Goal: Task Accomplishment & Management: Use online tool/utility

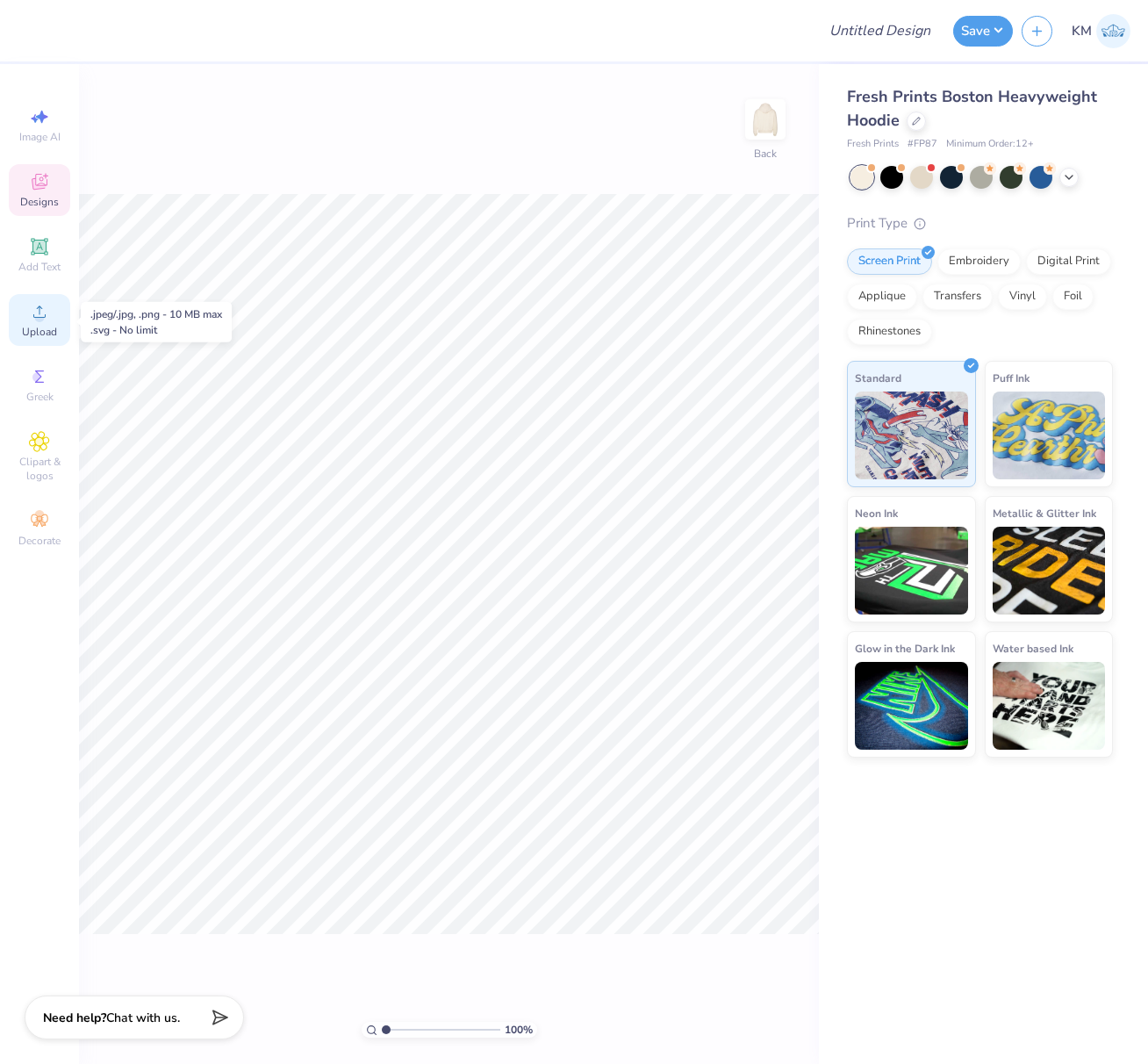
click at [42, 322] on icon at bounding box center [40, 312] width 21 height 21
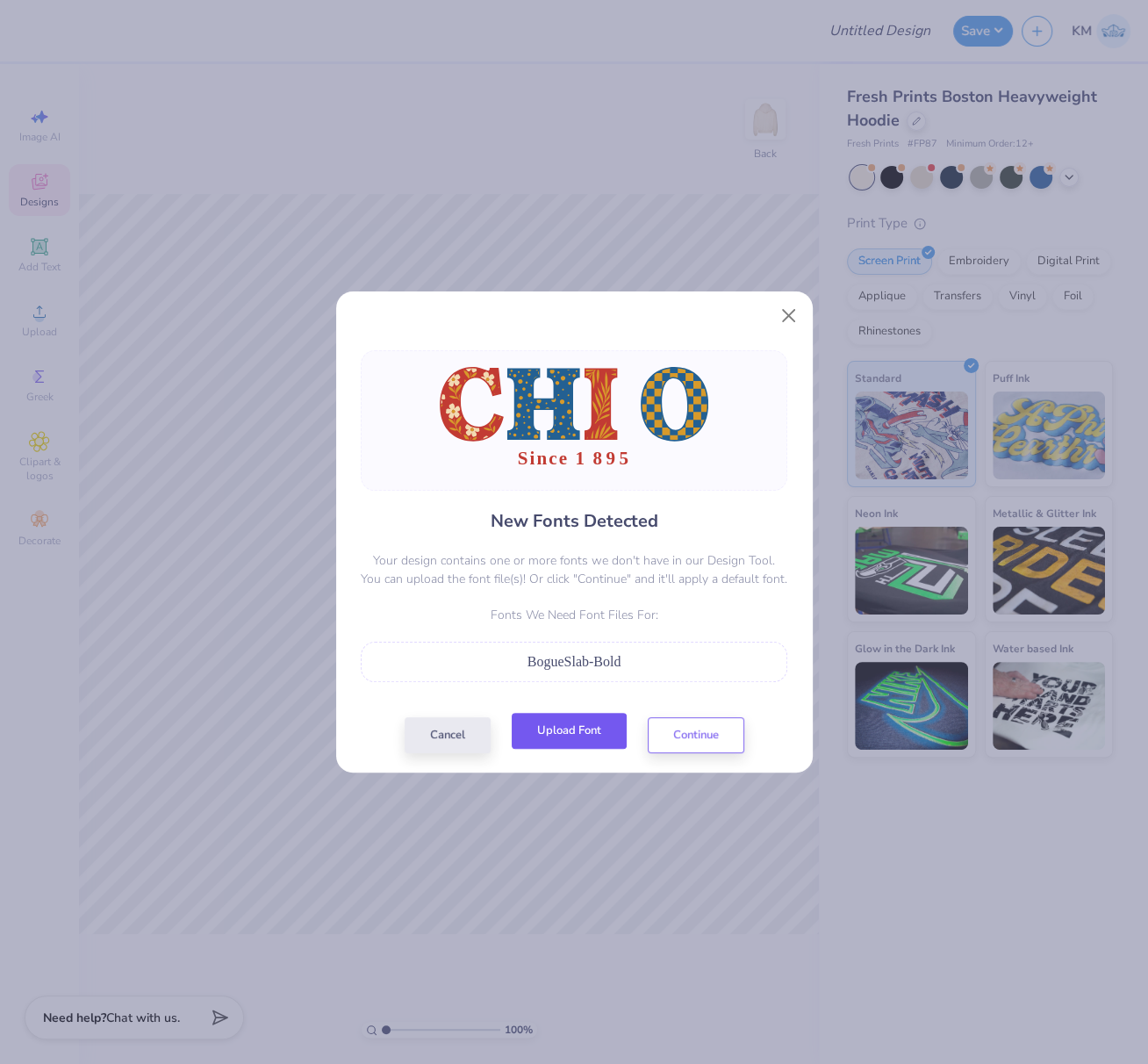
click at [588, 726] on button "Upload Font" at bounding box center [570, 731] width 115 height 36
click at [577, 727] on button "Upload Font" at bounding box center [570, 731] width 115 height 36
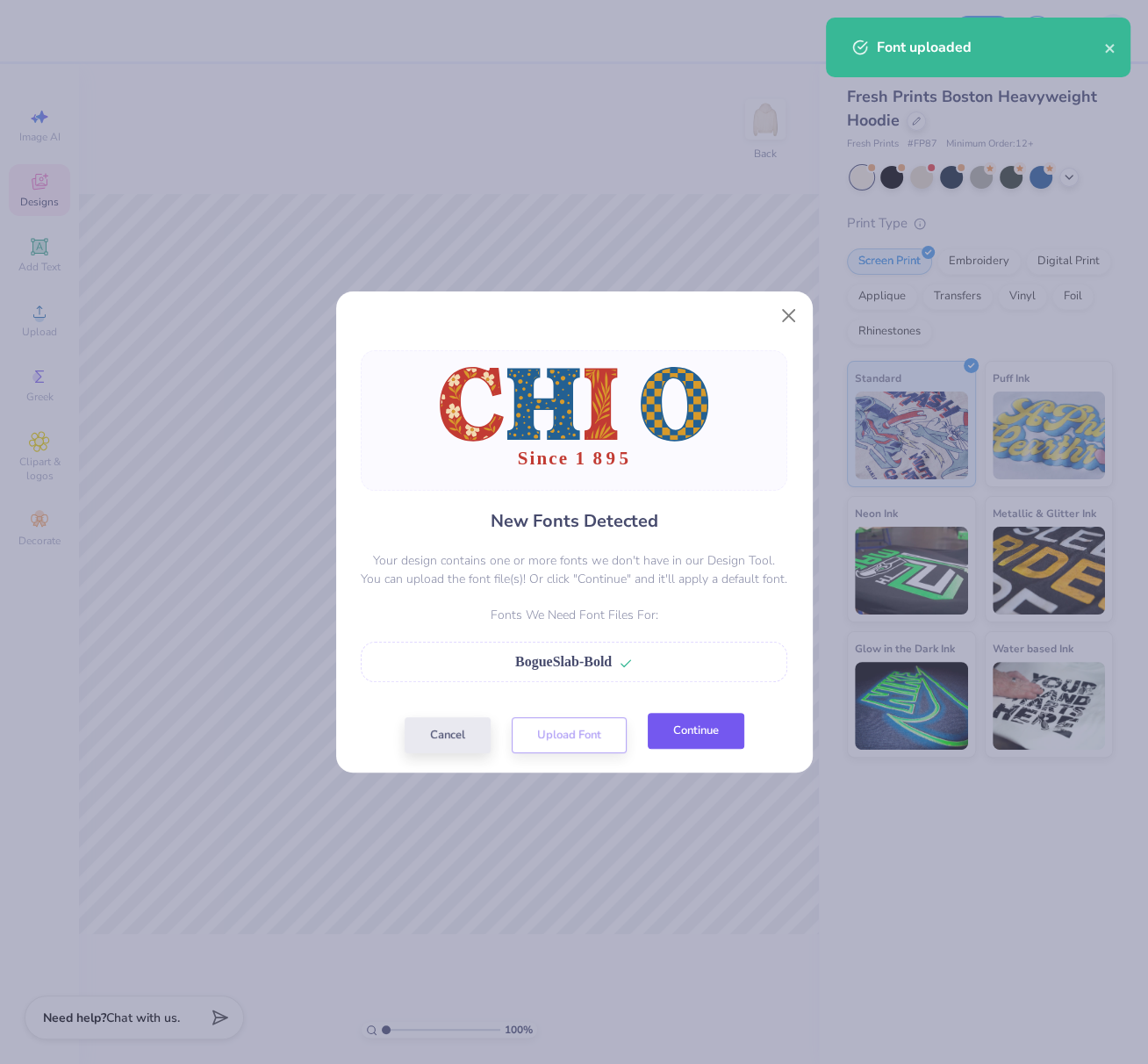
click at [698, 725] on button "Continue" at bounding box center [696, 731] width 96 height 36
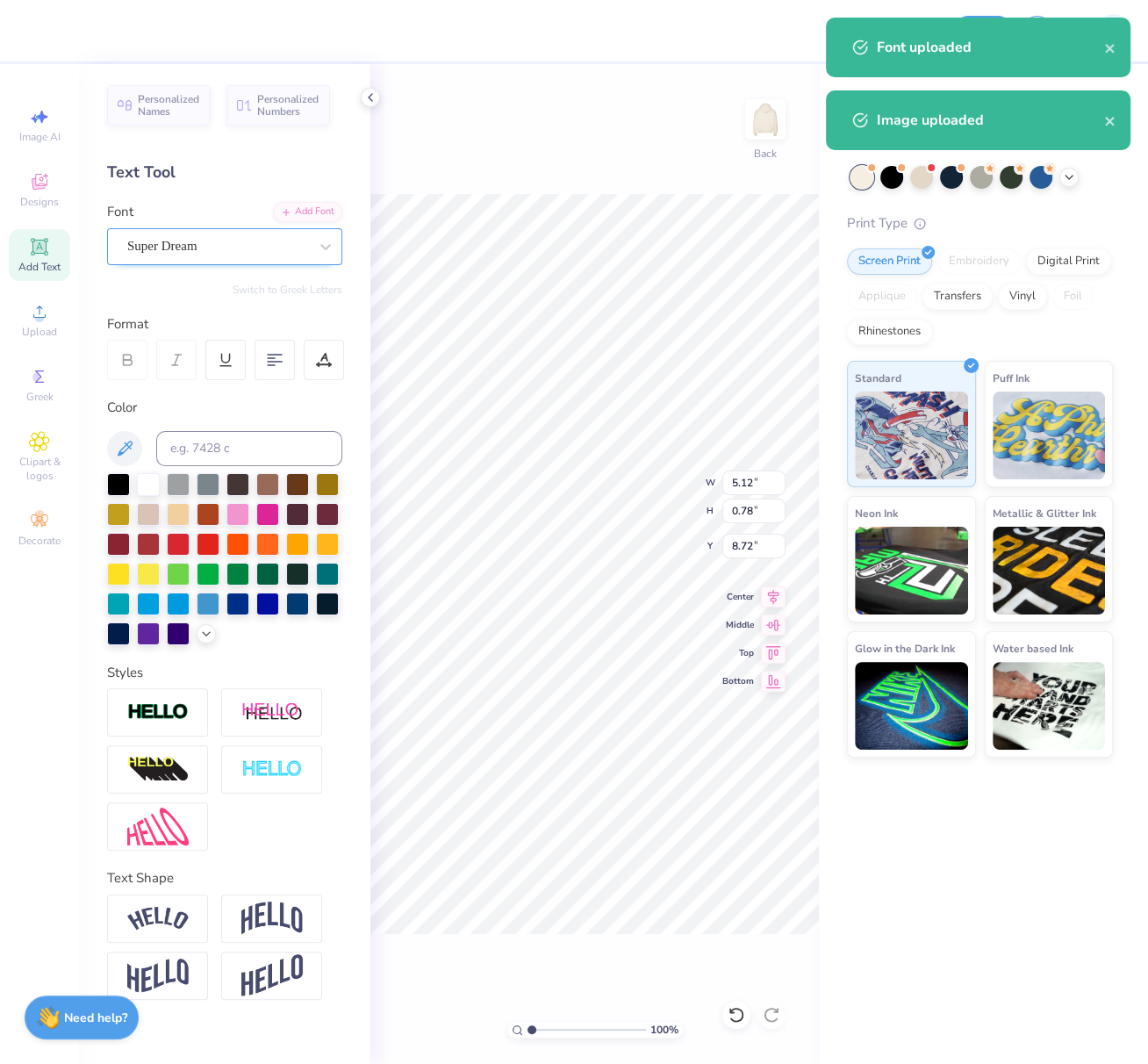
click at [187, 242] on div "Super Dream" at bounding box center [217, 246] width 184 height 27
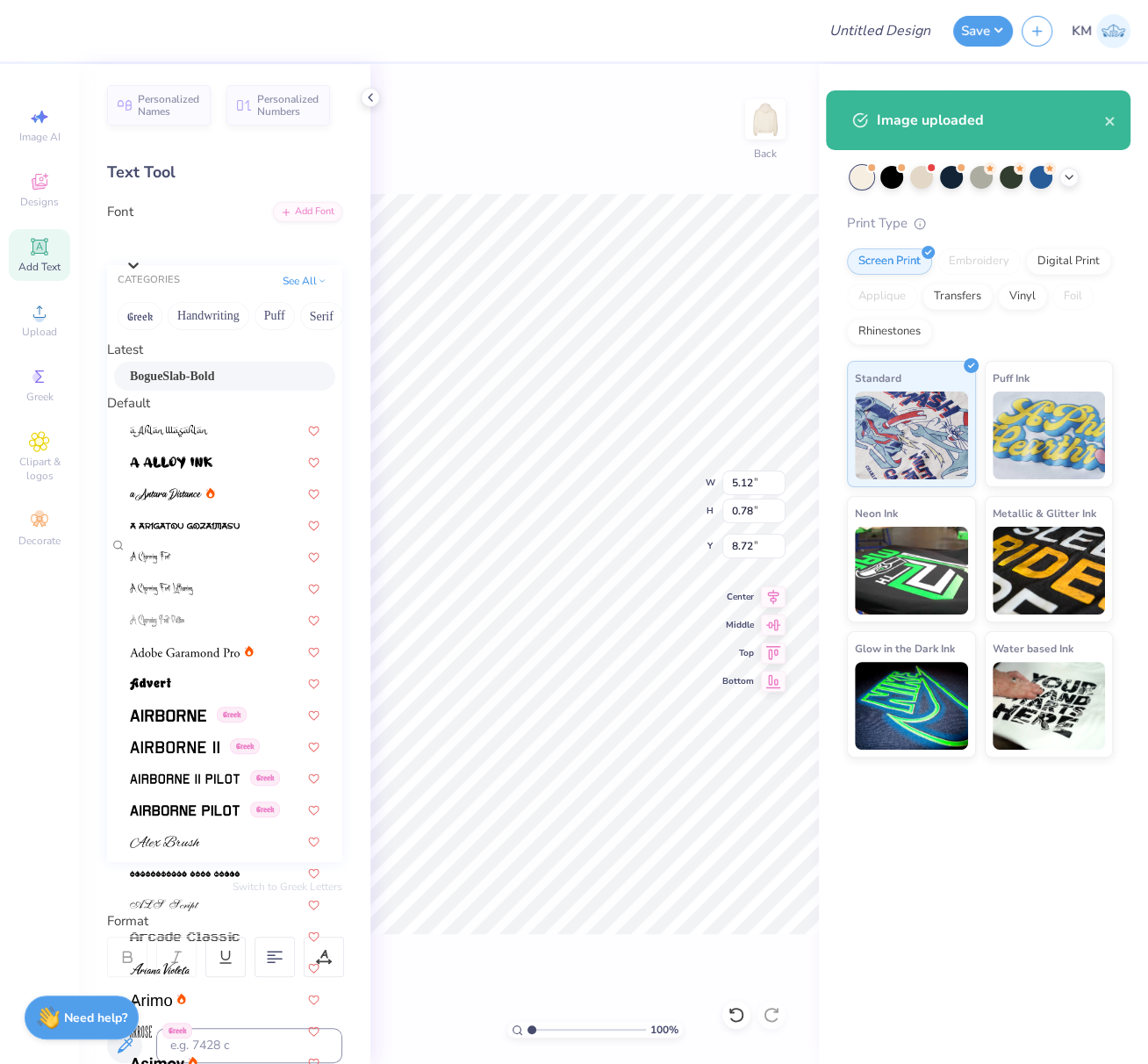
drag, startPoint x: 206, startPoint y: 384, endPoint x: 223, endPoint y: 384, distance: 17.0
click at [206, 384] on span "BogueSlab-Bold" at bounding box center [172, 376] width 84 height 19
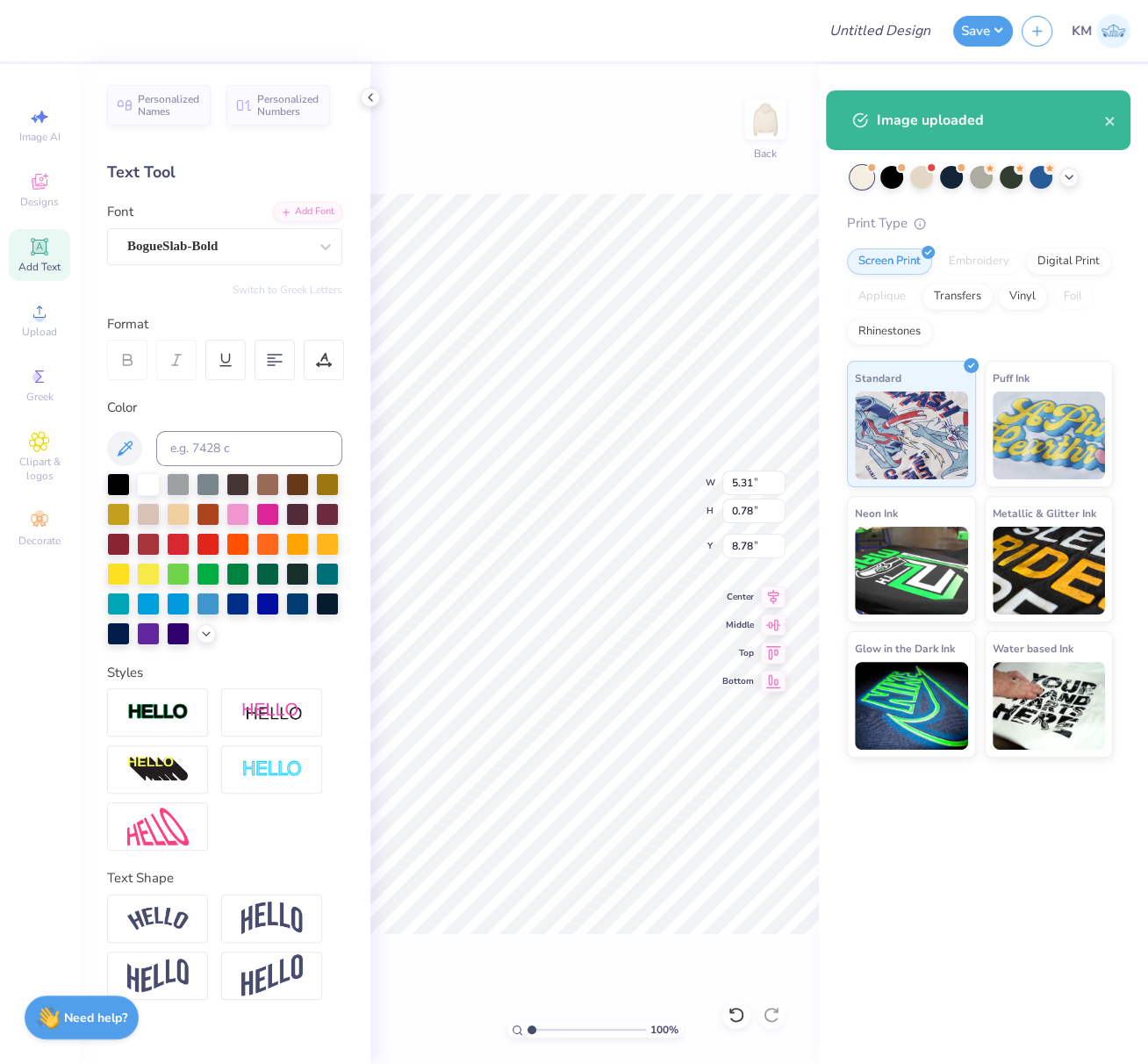
type input "5.31"
type input "8.78"
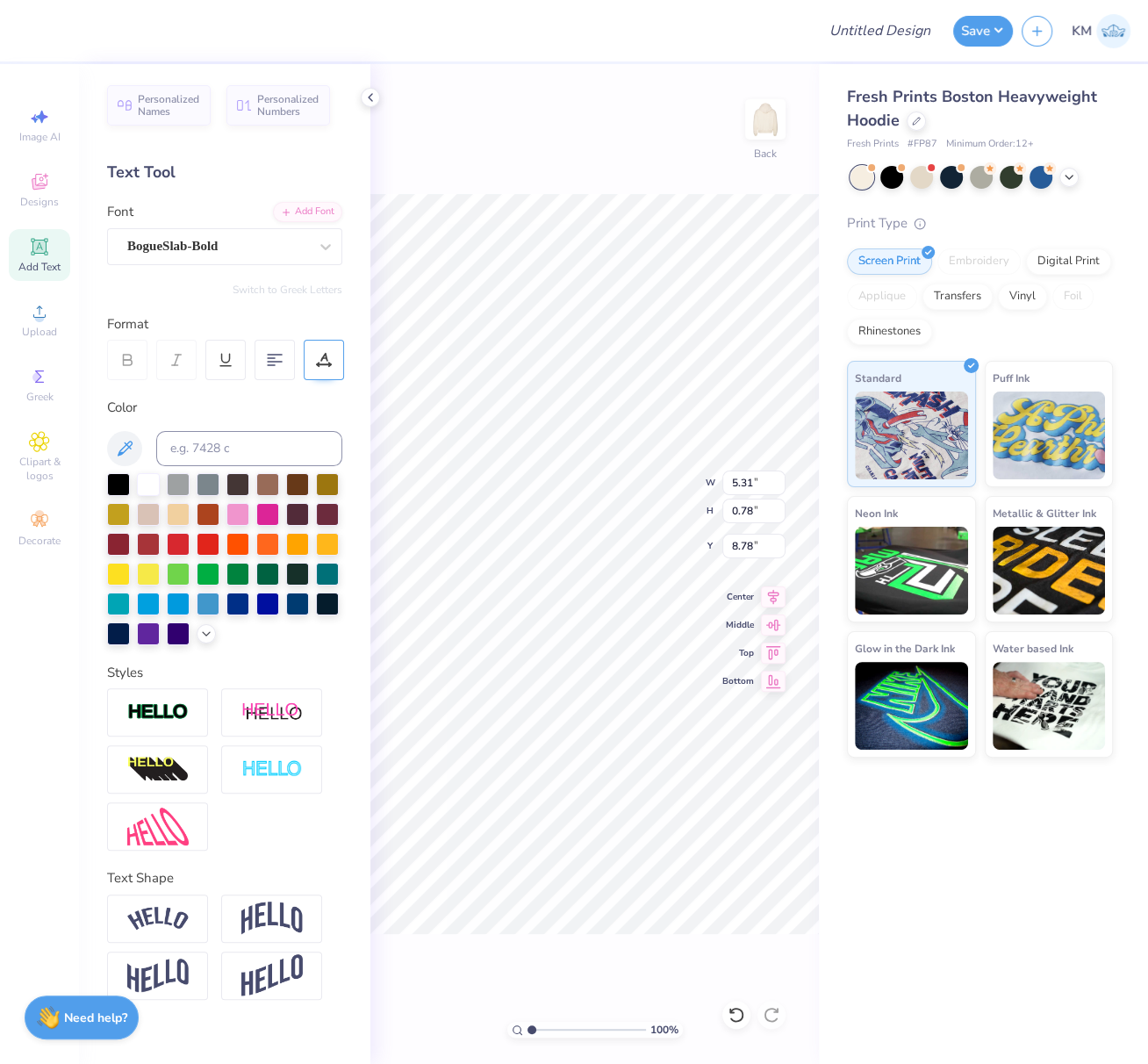
click at [317, 357] on icon at bounding box center [324, 360] width 16 height 16
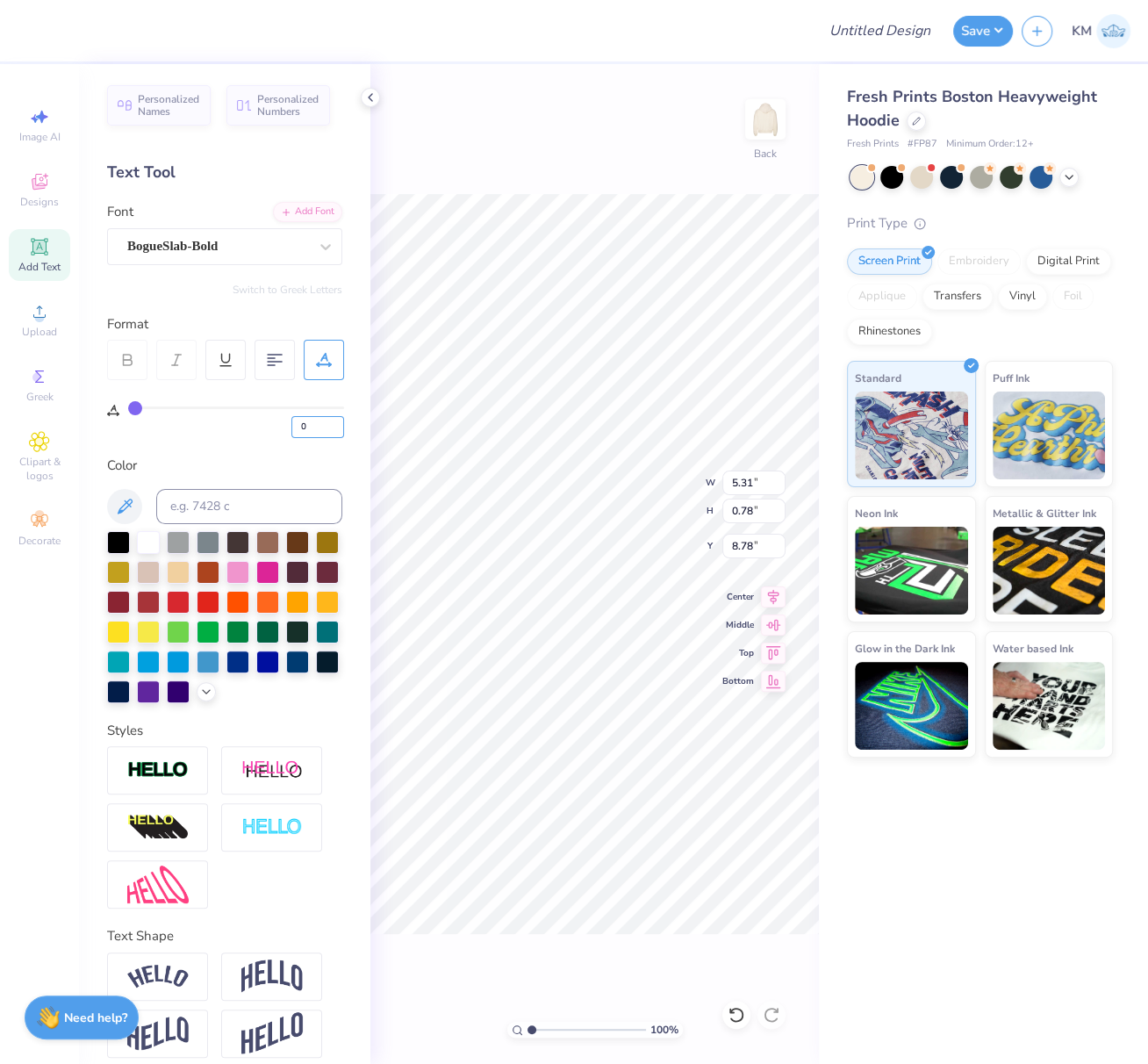
drag, startPoint x: 304, startPoint y: 422, endPoint x: 283, endPoint y: 442, distance: 29.0
click at [285, 421] on div "0" at bounding box center [236, 421] width 216 height 31
type input "10"
type input "6.24"
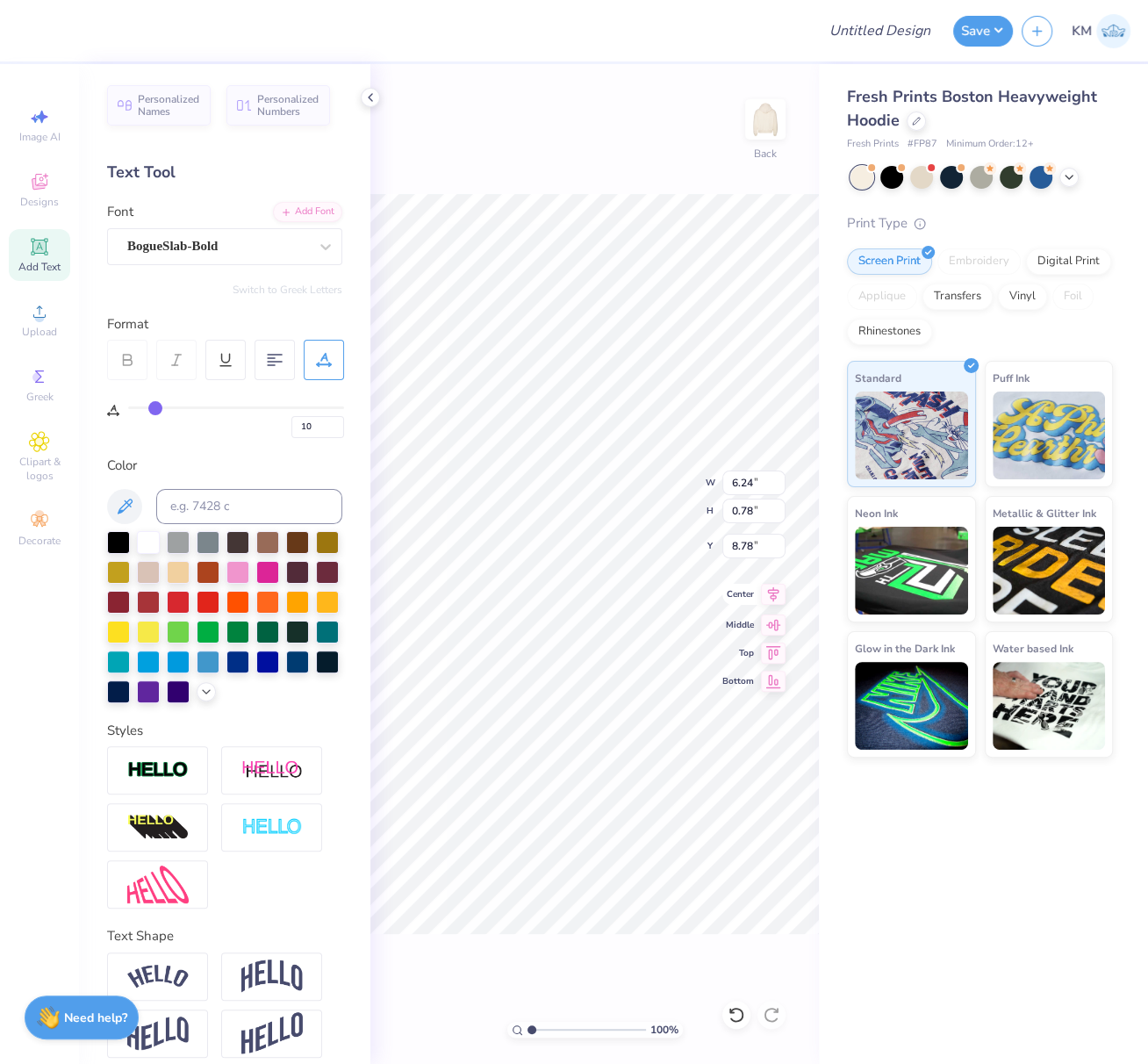
click at [778, 592] on icon at bounding box center [774, 595] width 11 height 15
drag, startPoint x: 735, startPoint y: 483, endPoint x: 773, endPoint y: 502, distance: 42.5
click at [767, 488] on input "15.00" at bounding box center [754, 483] width 63 height 25
type input "12.00"
type input "4.43"
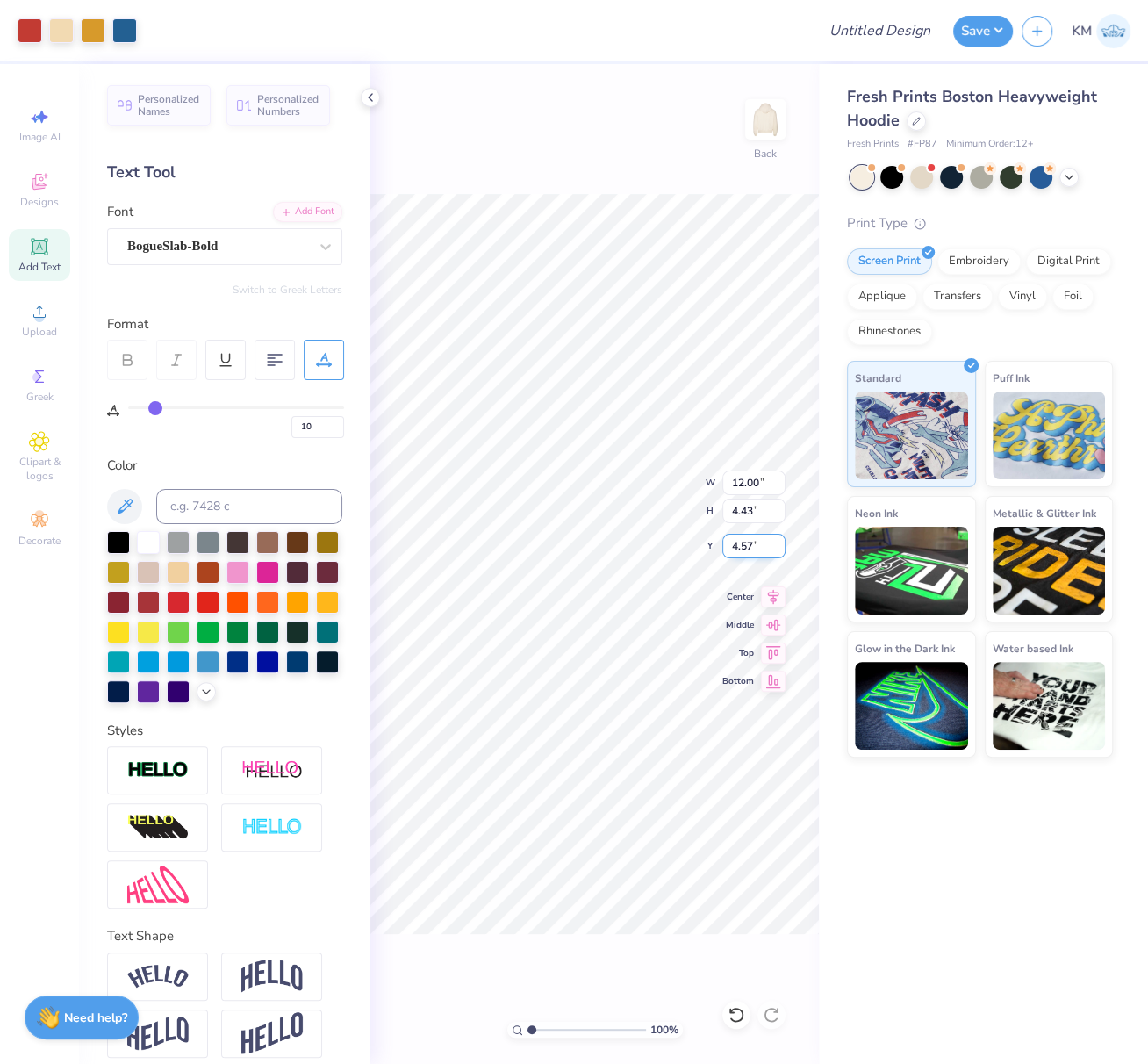
drag, startPoint x: 761, startPoint y: 543, endPoint x: 725, endPoint y: 547, distance: 36.2
click at [725, 543] on input "4.57" at bounding box center [754, 546] width 63 height 25
type input "3.00"
click at [778, 592] on icon at bounding box center [774, 595] width 11 height 15
click at [880, 26] on input "Design Title" at bounding box center [901, 30] width 86 height 35
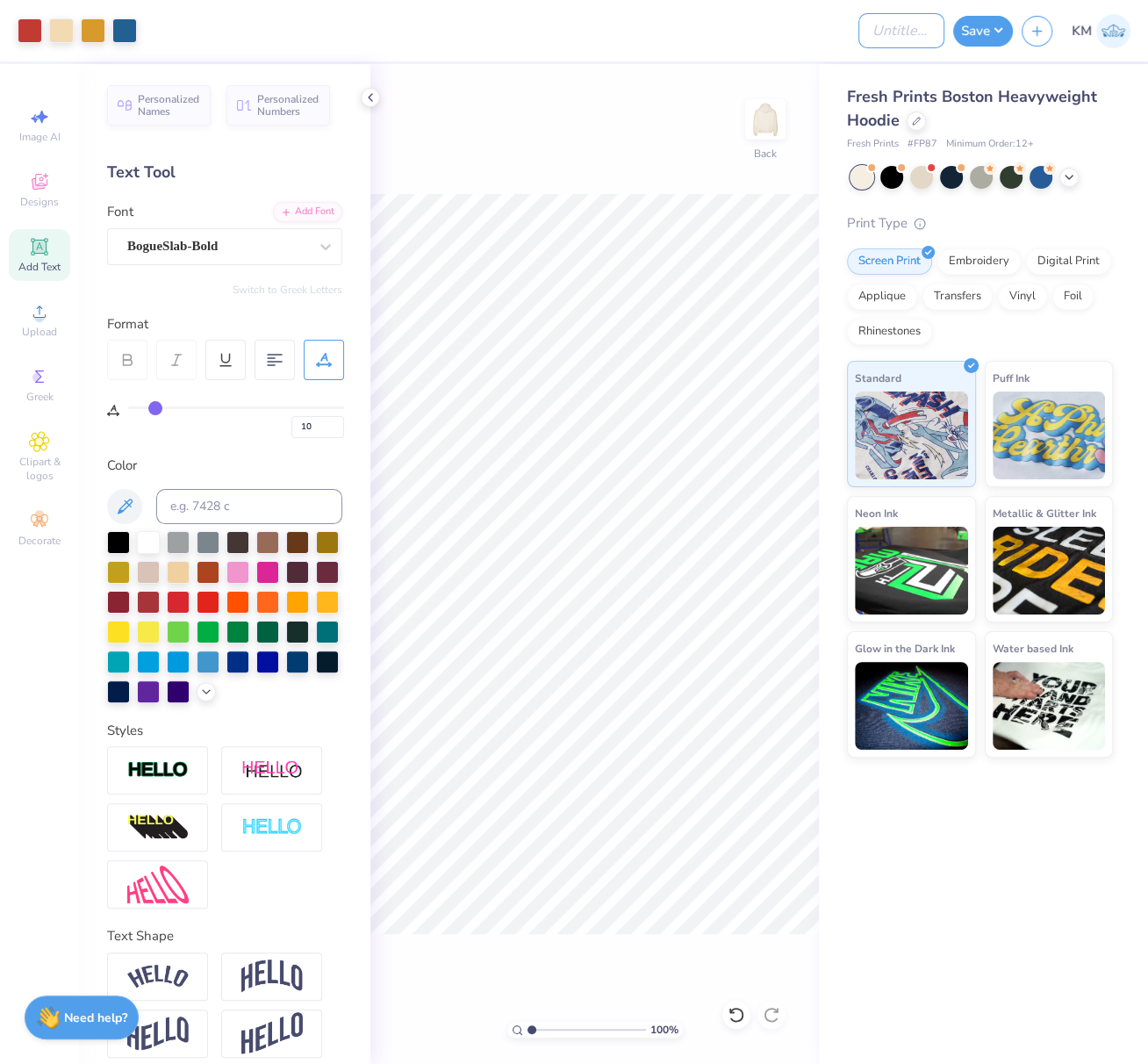
paste input "[PERSON_NAME] Slab W05 Extrabold"
type input "[PERSON_NAME] Slab W05 Extrabold"
paste input "FPS239214"
type input "FPS239214"
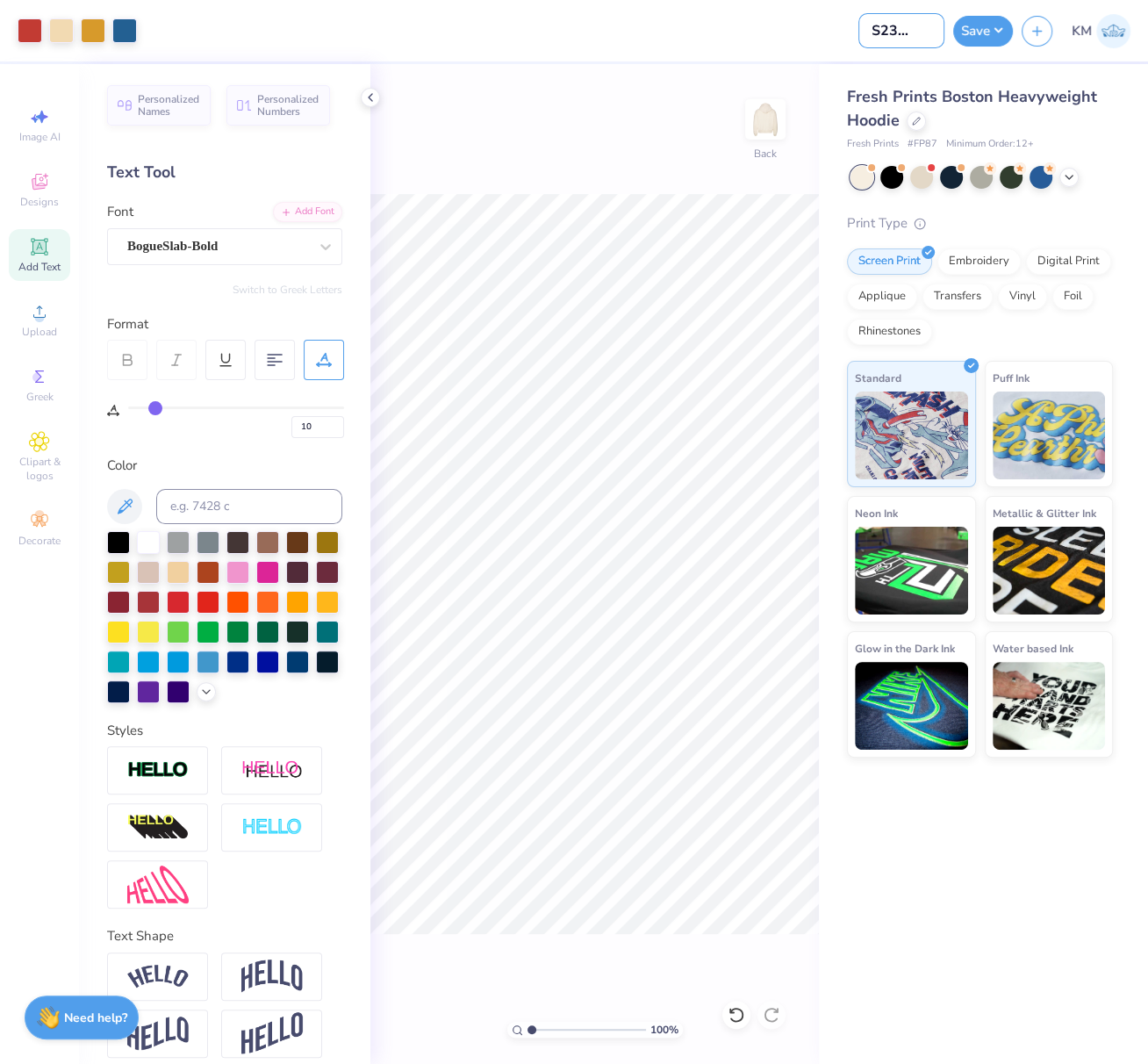
scroll to position [0, 0]
click at [990, 36] on button "Save" at bounding box center [983, 28] width 60 height 31
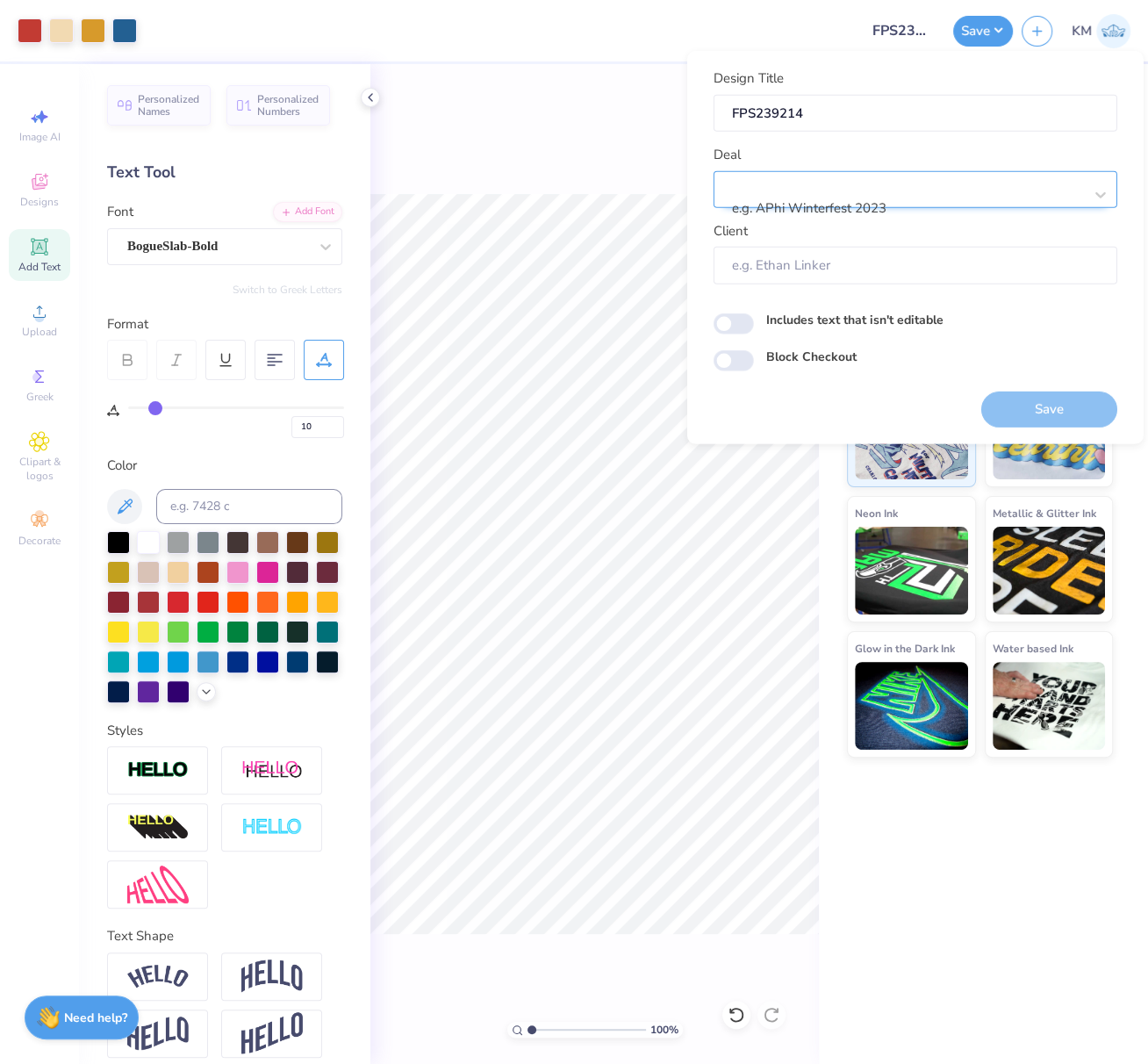
click at [859, 184] on div at bounding box center [909, 184] width 350 height 24
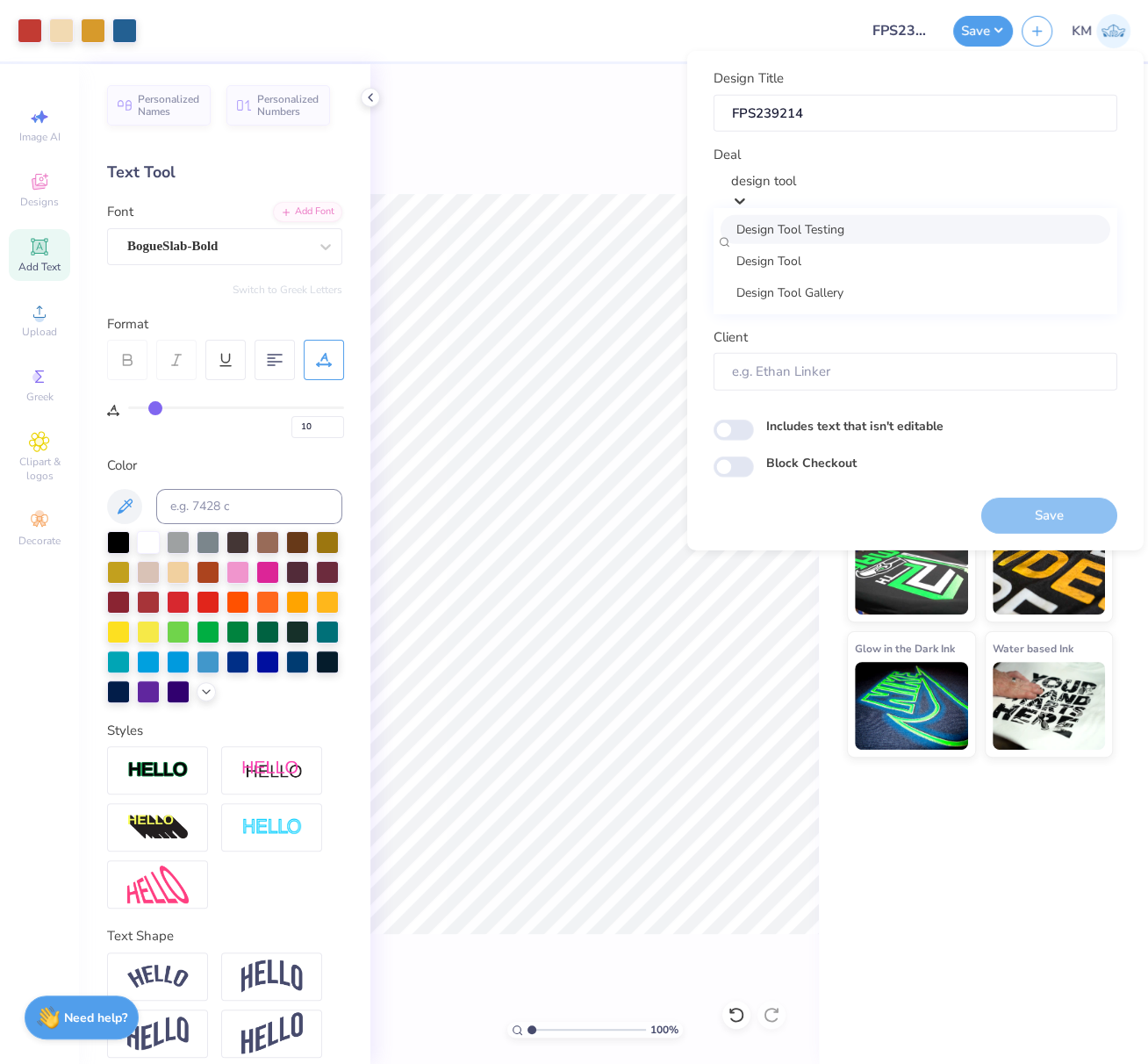
click at [864, 234] on div "Design Tool Testing" at bounding box center [916, 229] width 390 height 29
type input "design tool"
type input "[PERSON_NAME]"
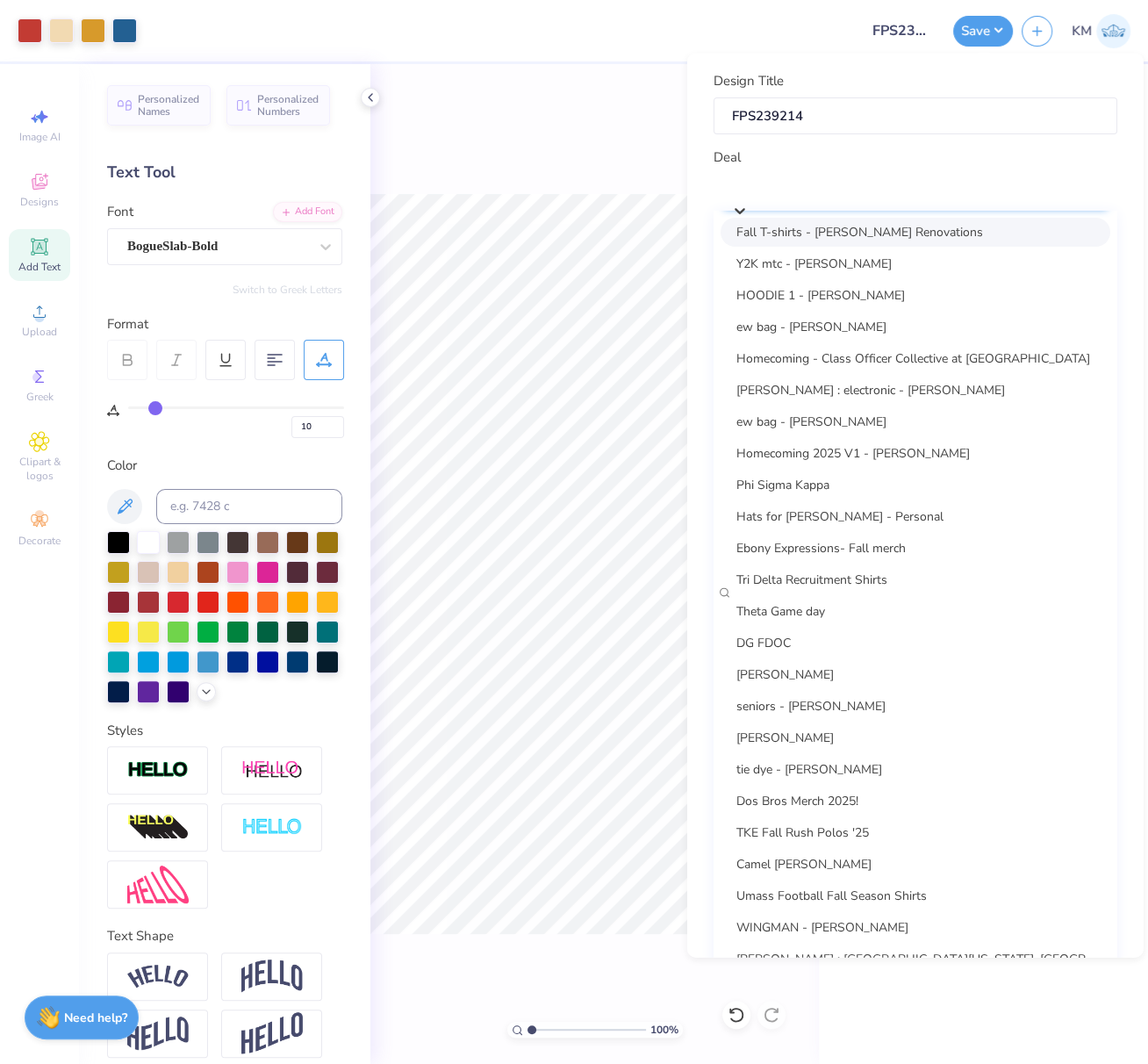
drag, startPoint x: 875, startPoint y: 191, endPoint x: 751, endPoint y: 178, distance: 124.7
click at [745, 176] on div "Design Tool Testing" at bounding box center [915, 191] width 403 height 37
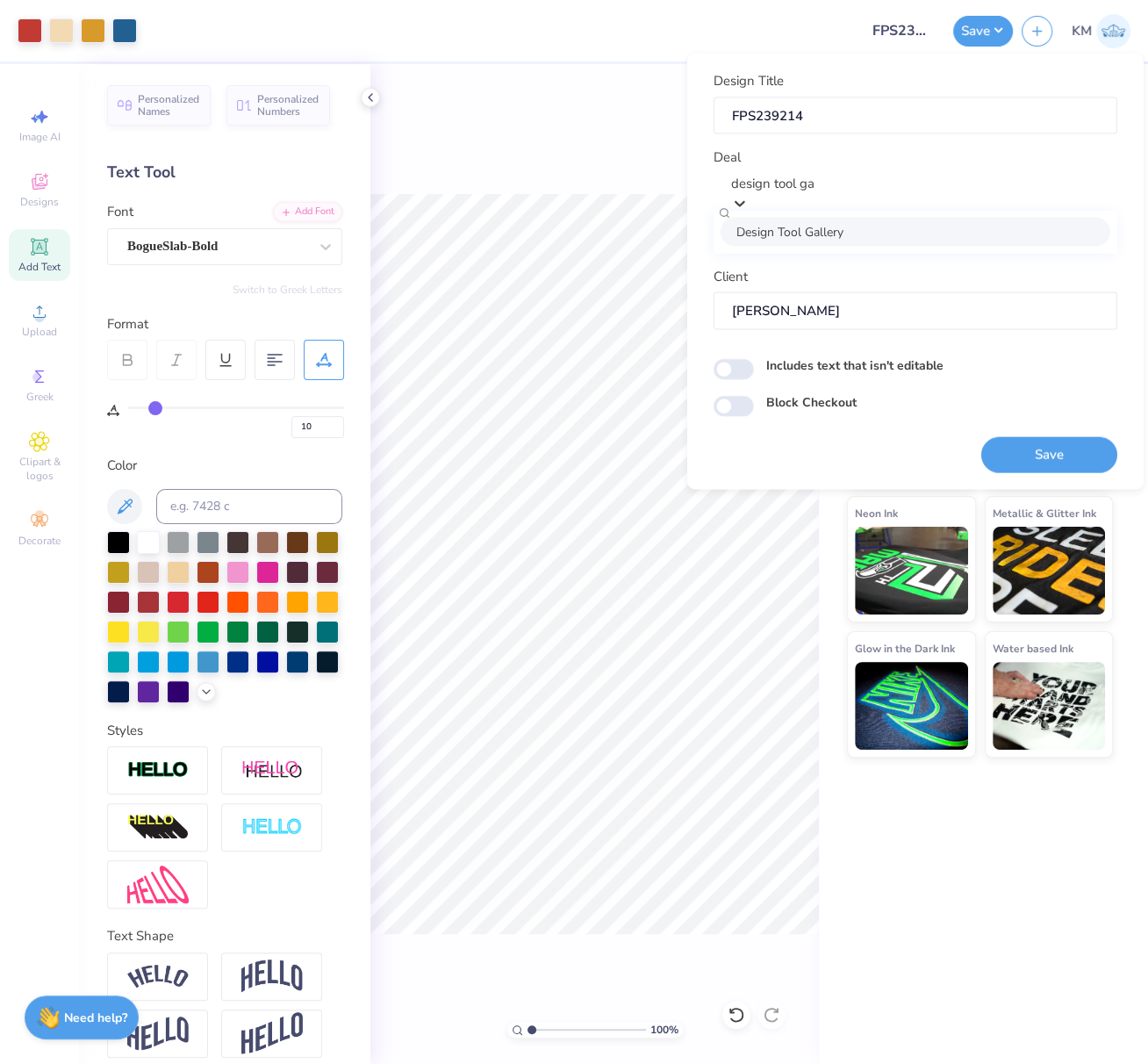
click at [842, 238] on div "Design Tool Gallery" at bounding box center [916, 232] width 390 height 29
type input "design tool ga"
type input "Design Tool Gallery User"
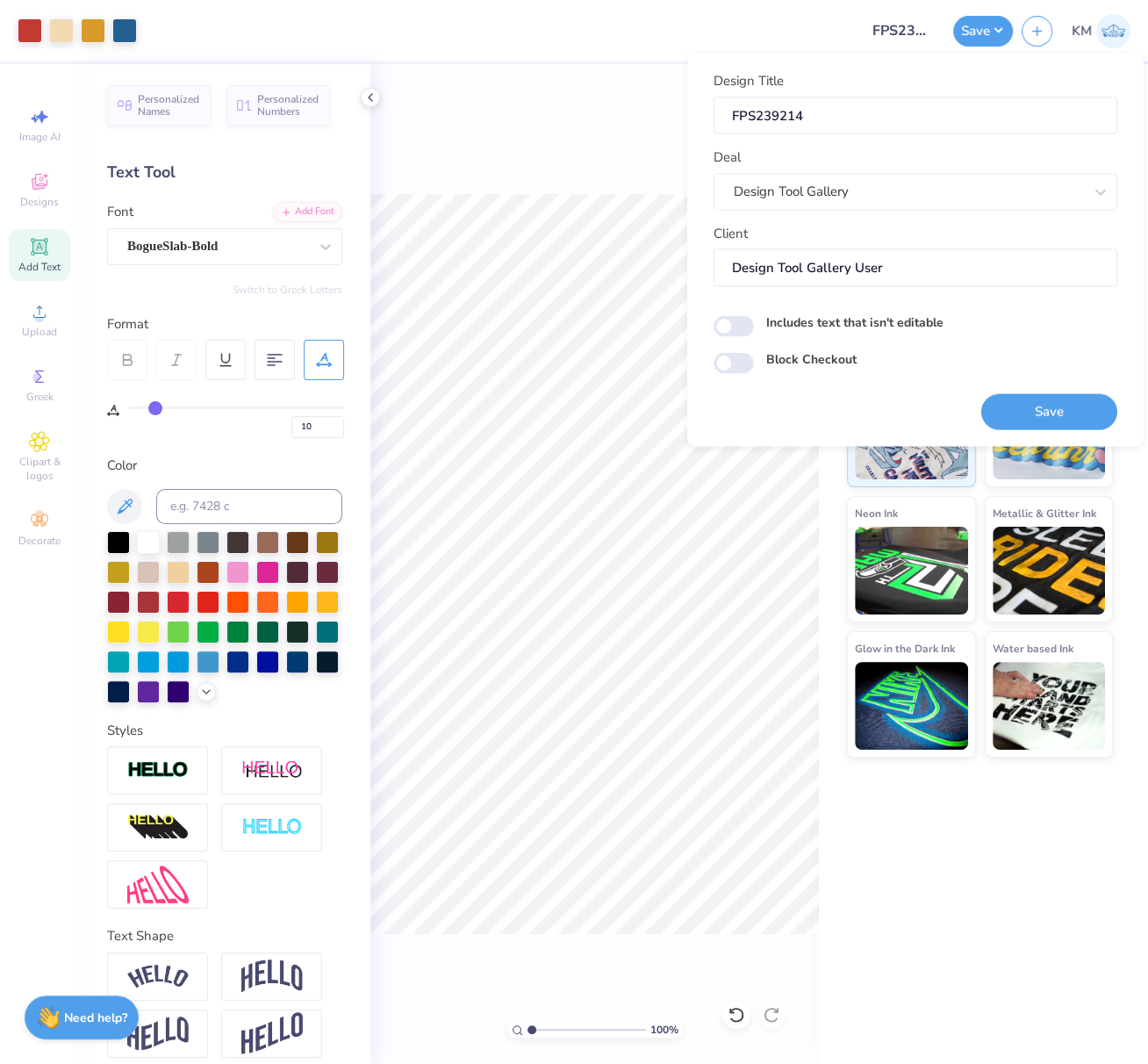
click at [1049, 410] on button "Save" at bounding box center [1050, 411] width 136 height 36
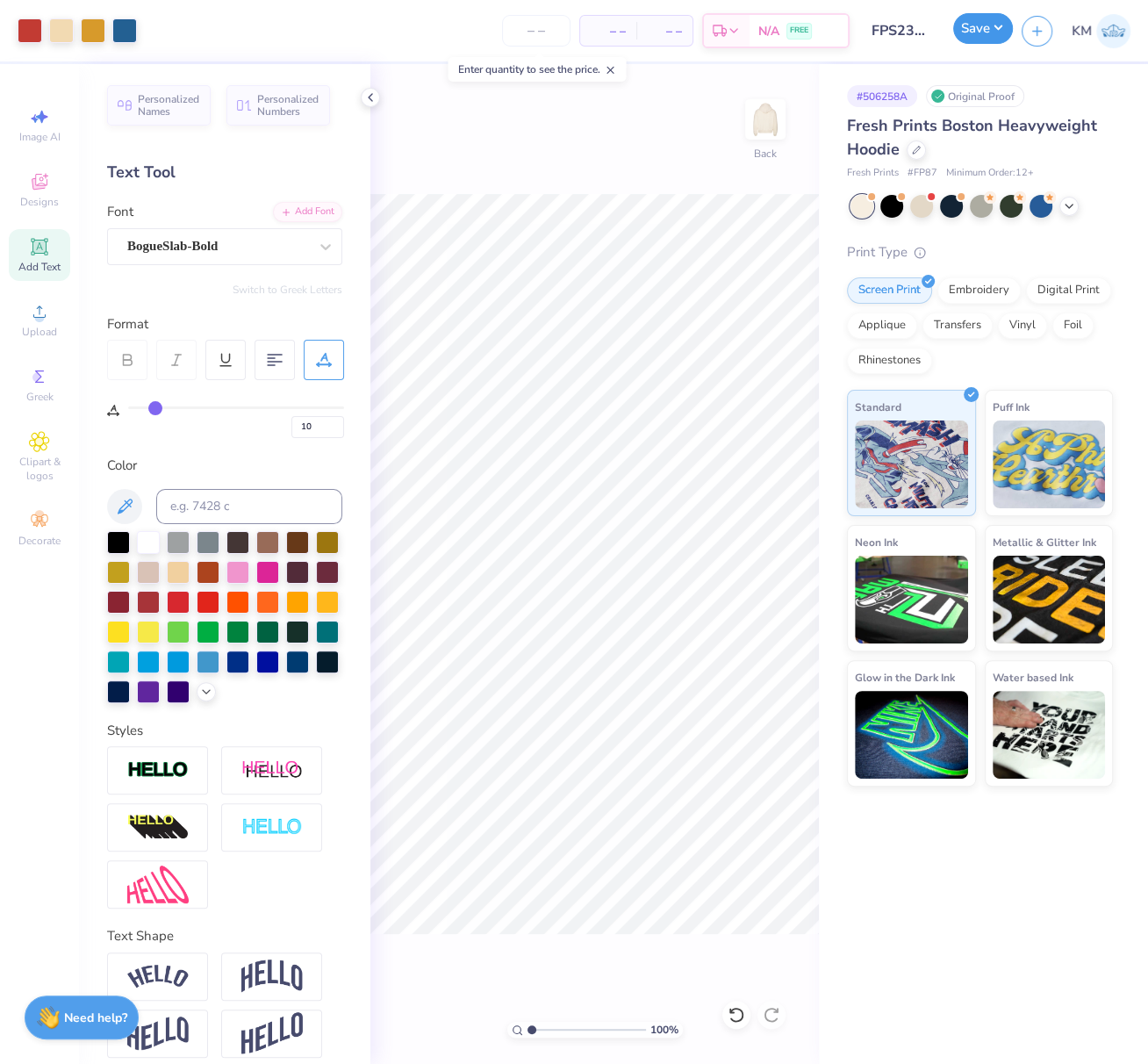
click at [986, 27] on button "Save" at bounding box center [983, 28] width 60 height 31
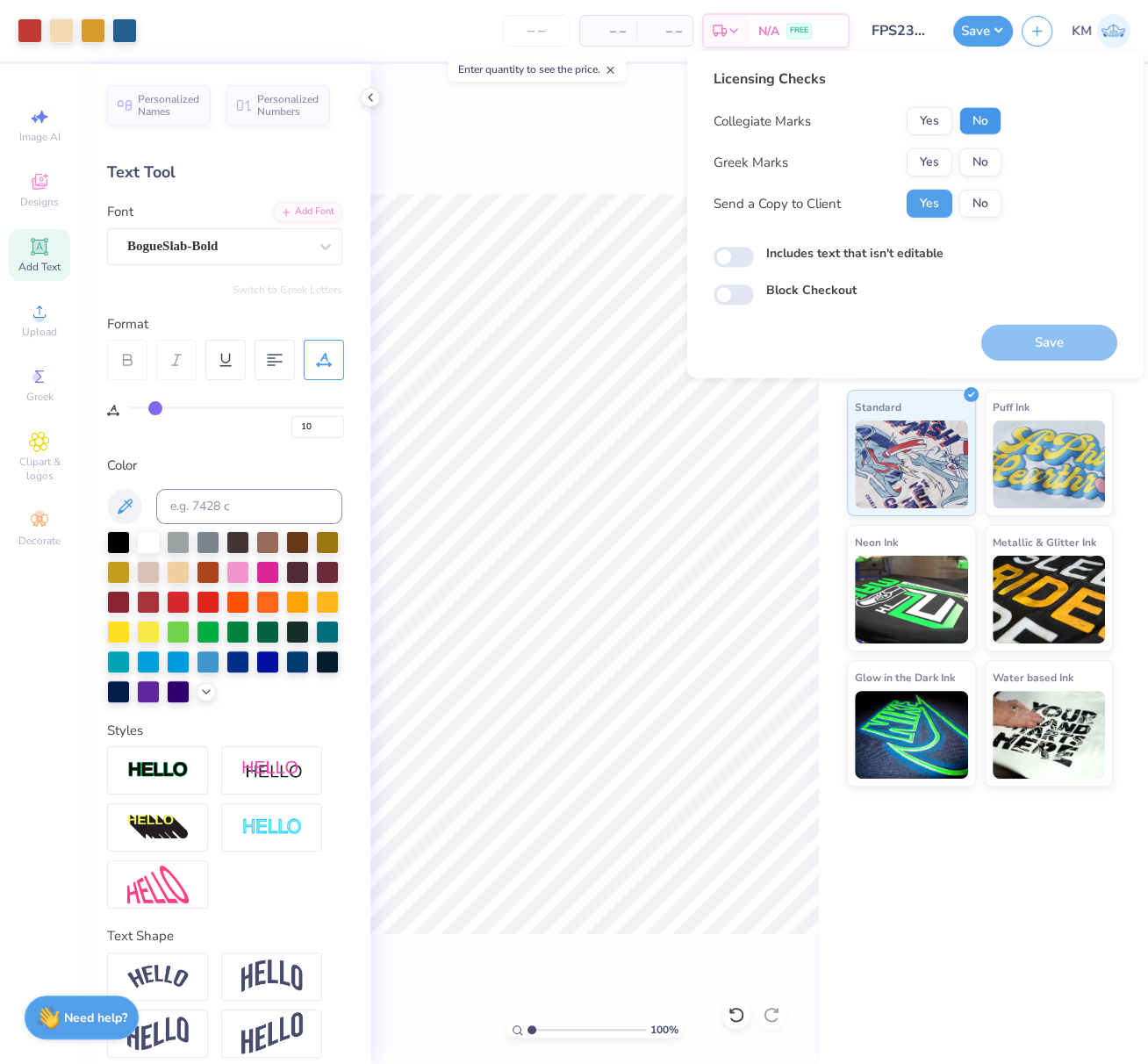
drag, startPoint x: 984, startPoint y: 122, endPoint x: 950, endPoint y: 145, distance: 41.0
click at [984, 122] on button "No" at bounding box center [981, 121] width 43 height 28
click at [936, 155] on button "Yes" at bounding box center [930, 163] width 45 height 28
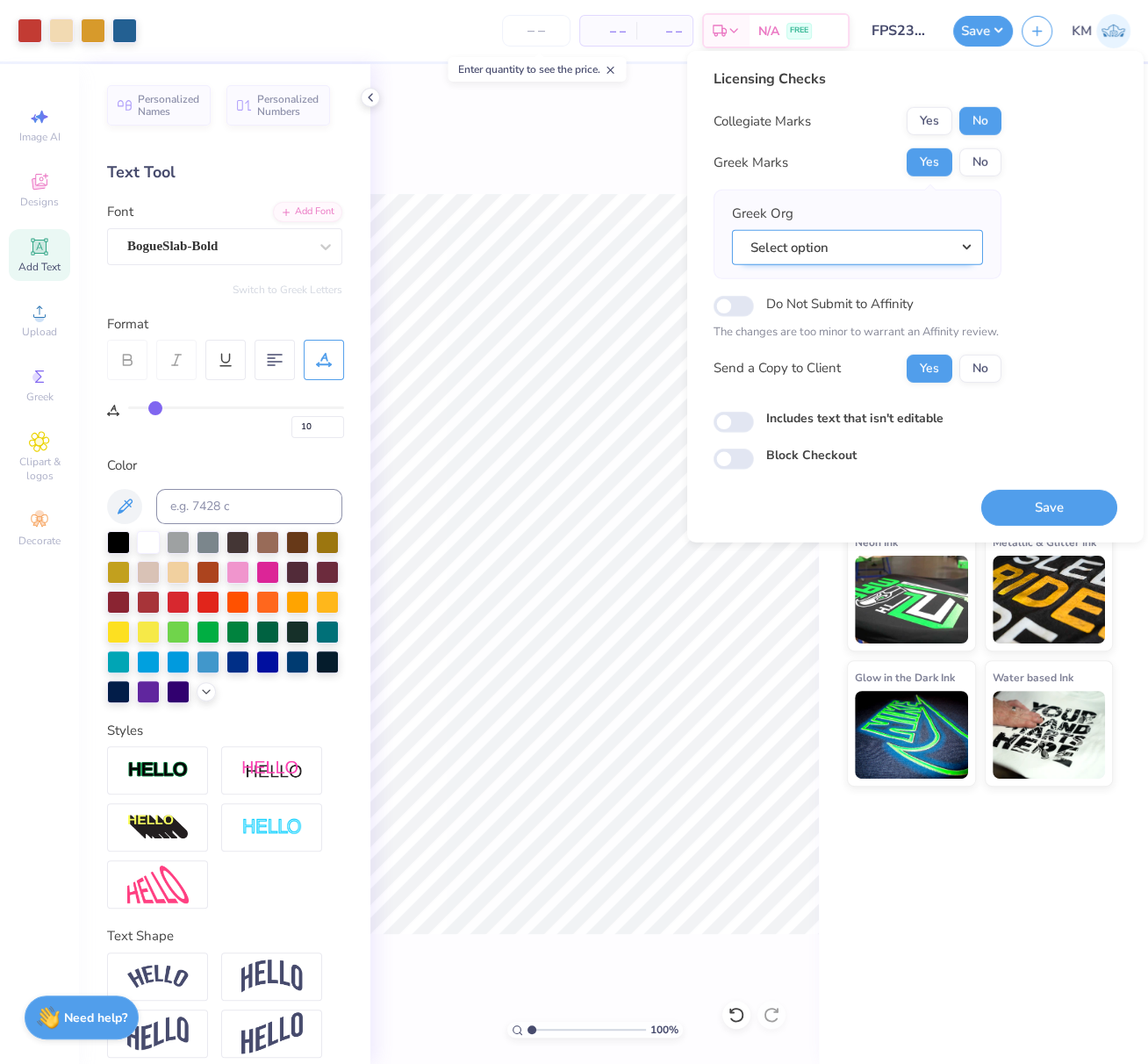
click at [960, 245] on button "Select option" at bounding box center [858, 248] width 251 height 36
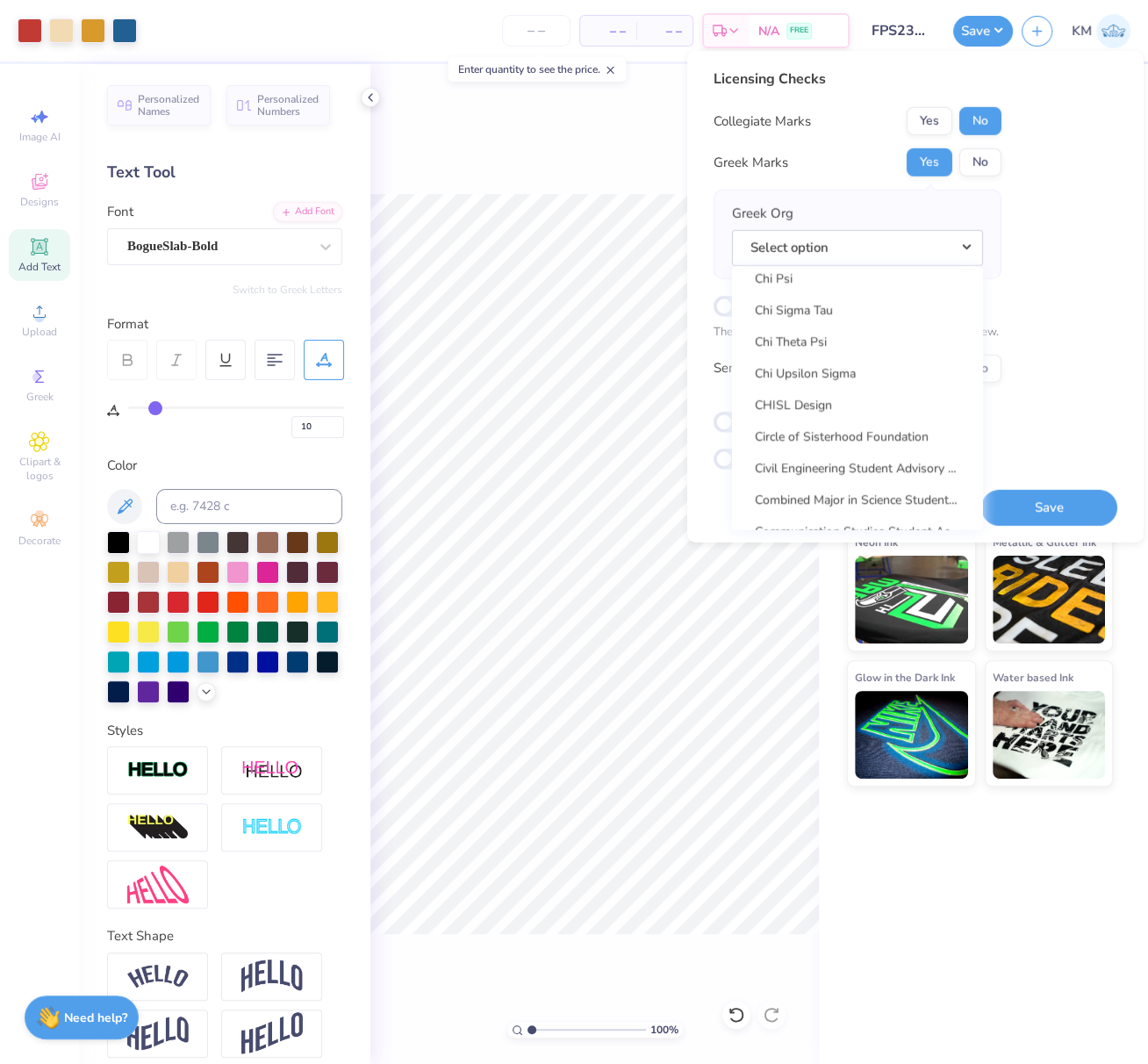
scroll to position [3286, 0]
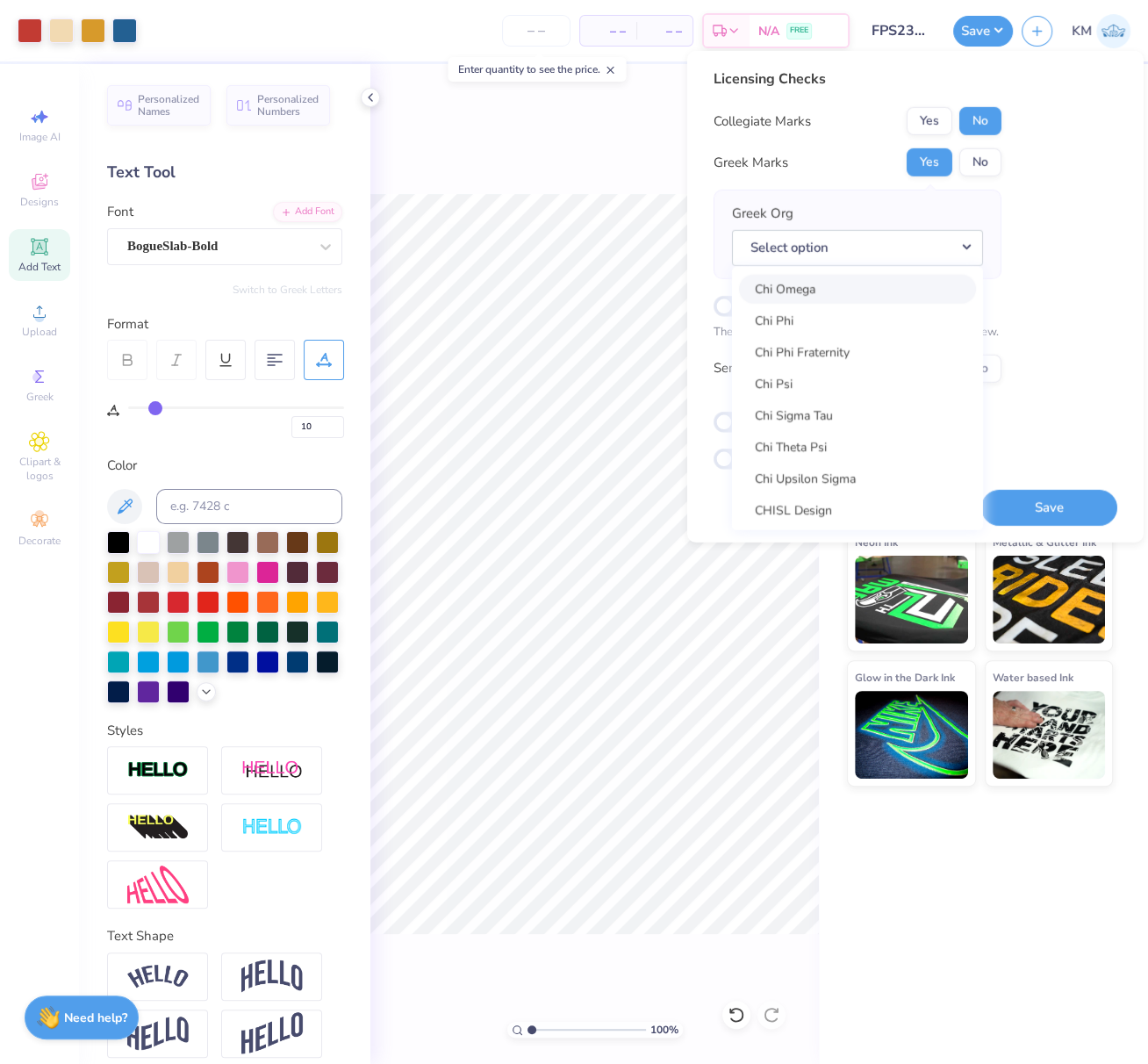
click at [882, 293] on link "Chi Omega" at bounding box center [857, 288] width 237 height 29
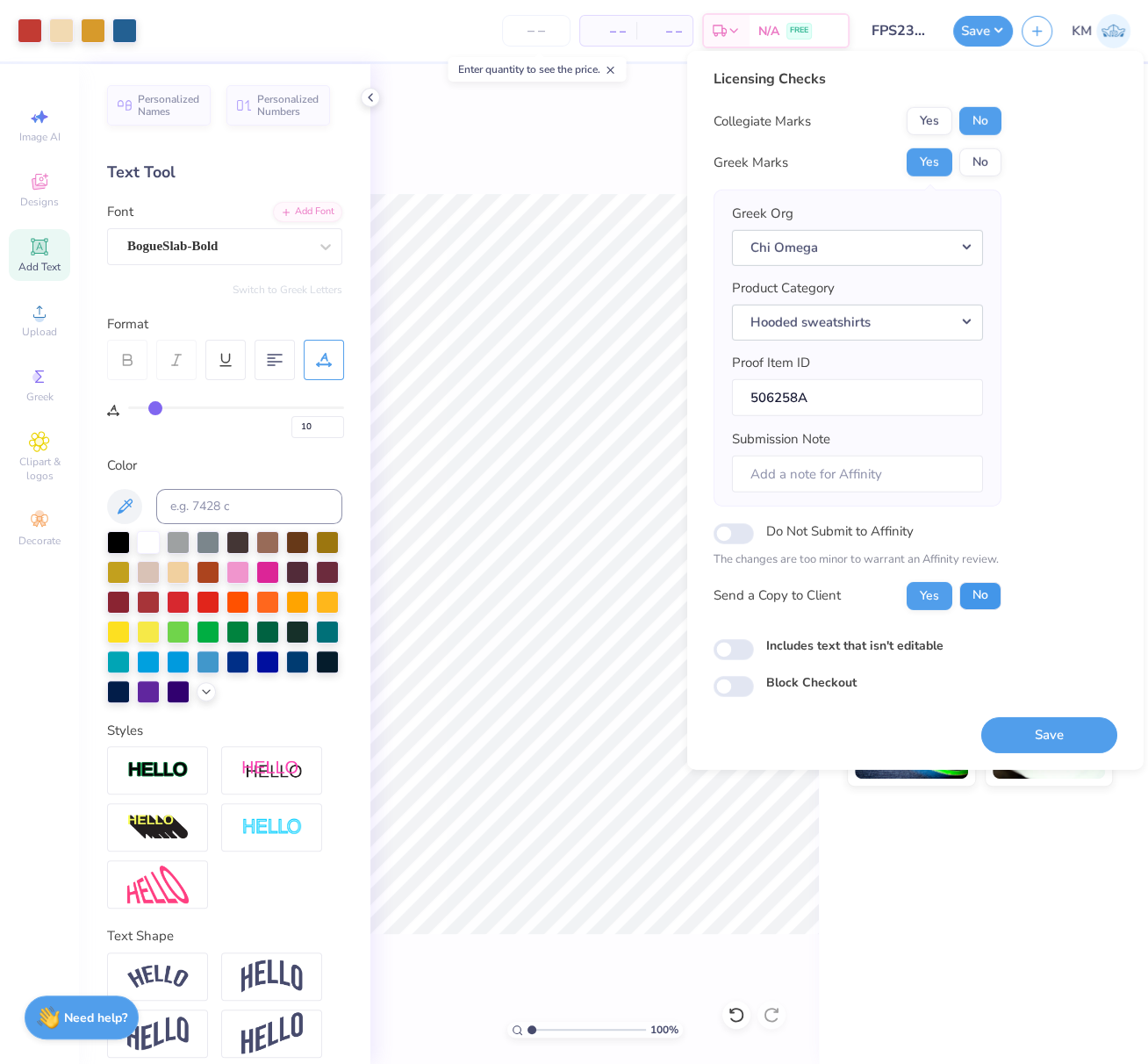
click at [982, 599] on button "No" at bounding box center [981, 595] width 43 height 28
drag, startPoint x: 1088, startPoint y: 725, endPoint x: 1076, endPoint y: 717, distance: 14.4
click at [1088, 726] on button "Save" at bounding box center [1050, 734] width 136 height 36
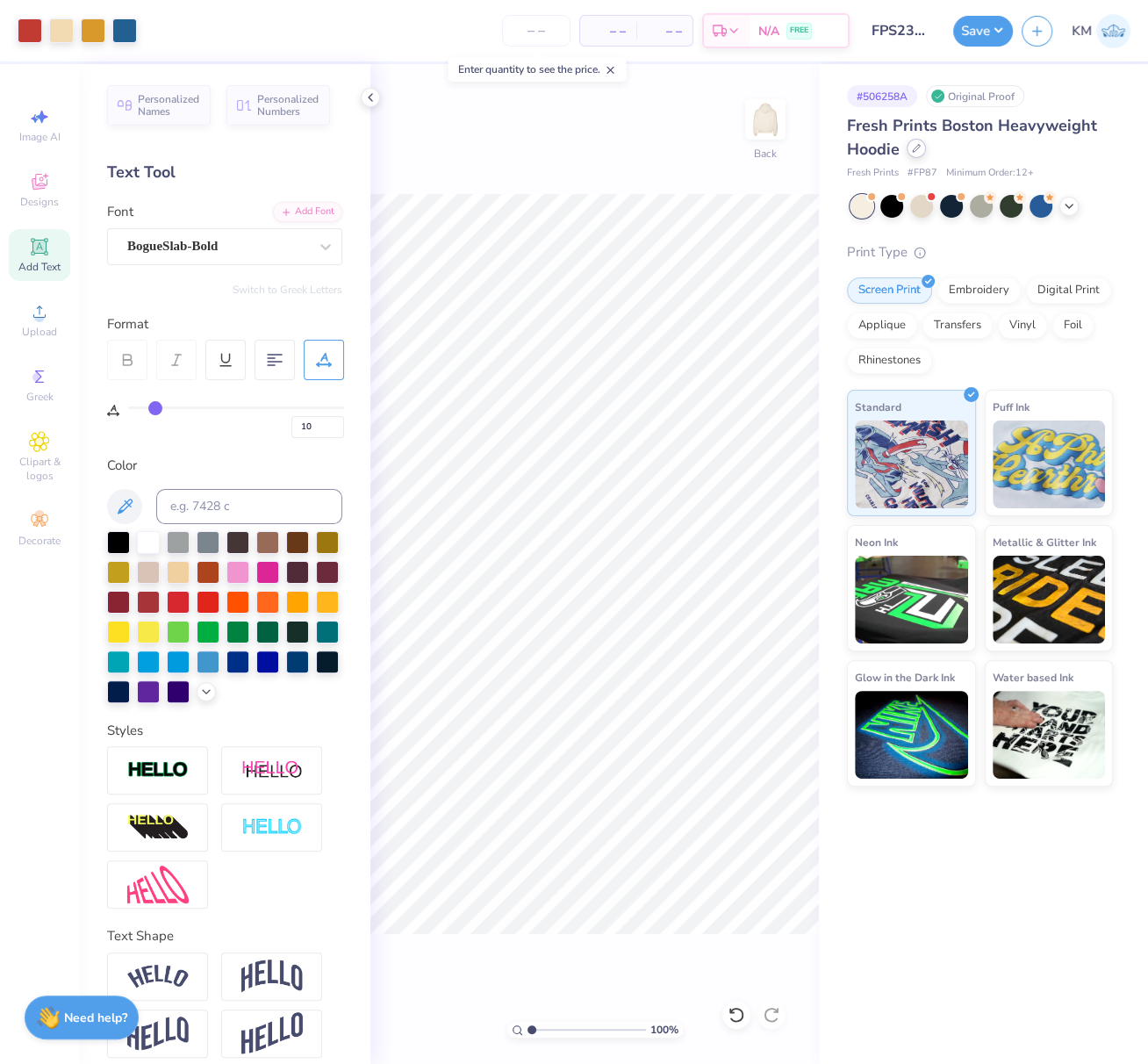
click at [920, 151] on div at bounding box center [917, 148] width 19 height 19
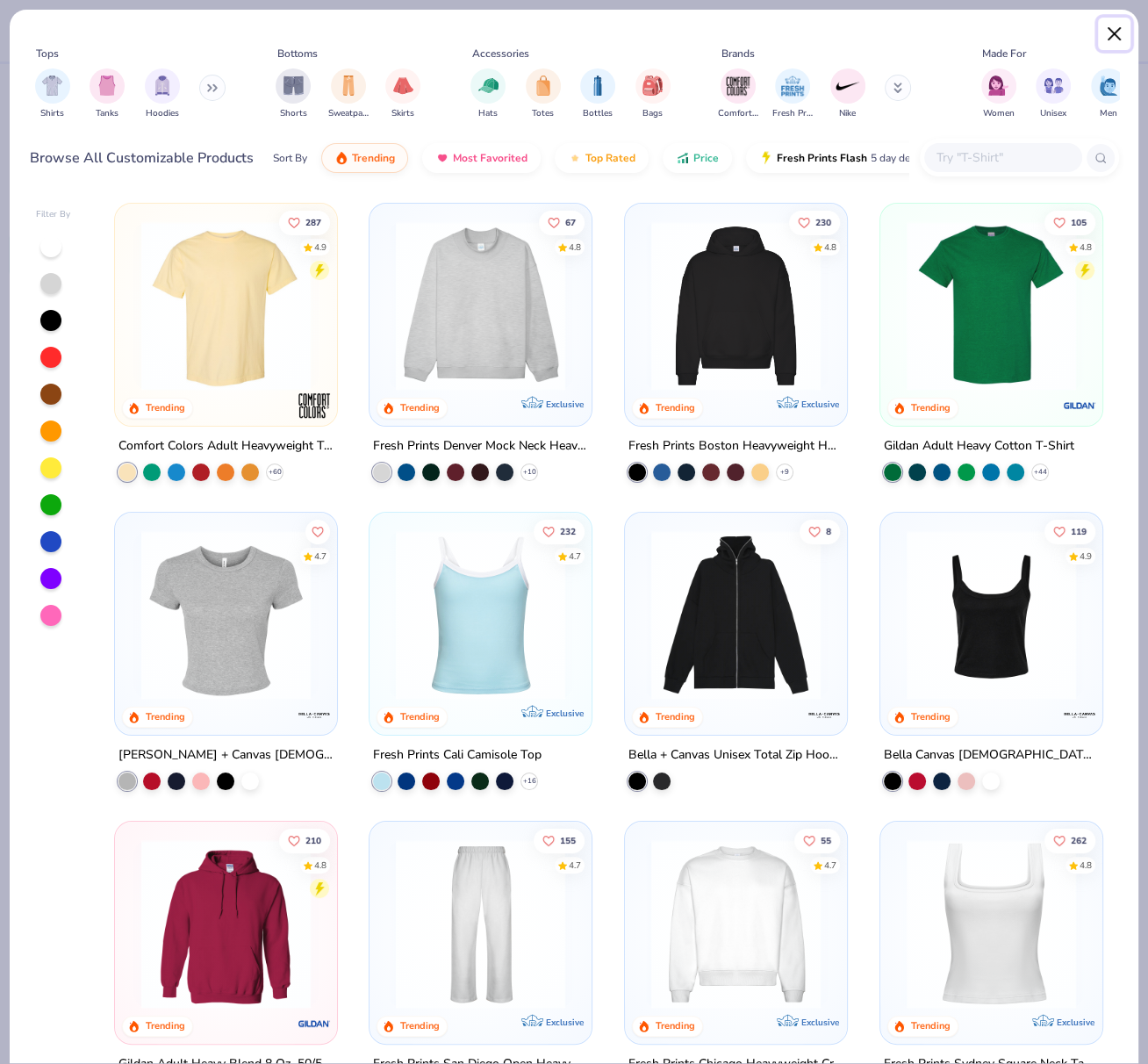
click at [1110, 31] on button "Close" at bounding box center [1114, 34] width 33 height 33
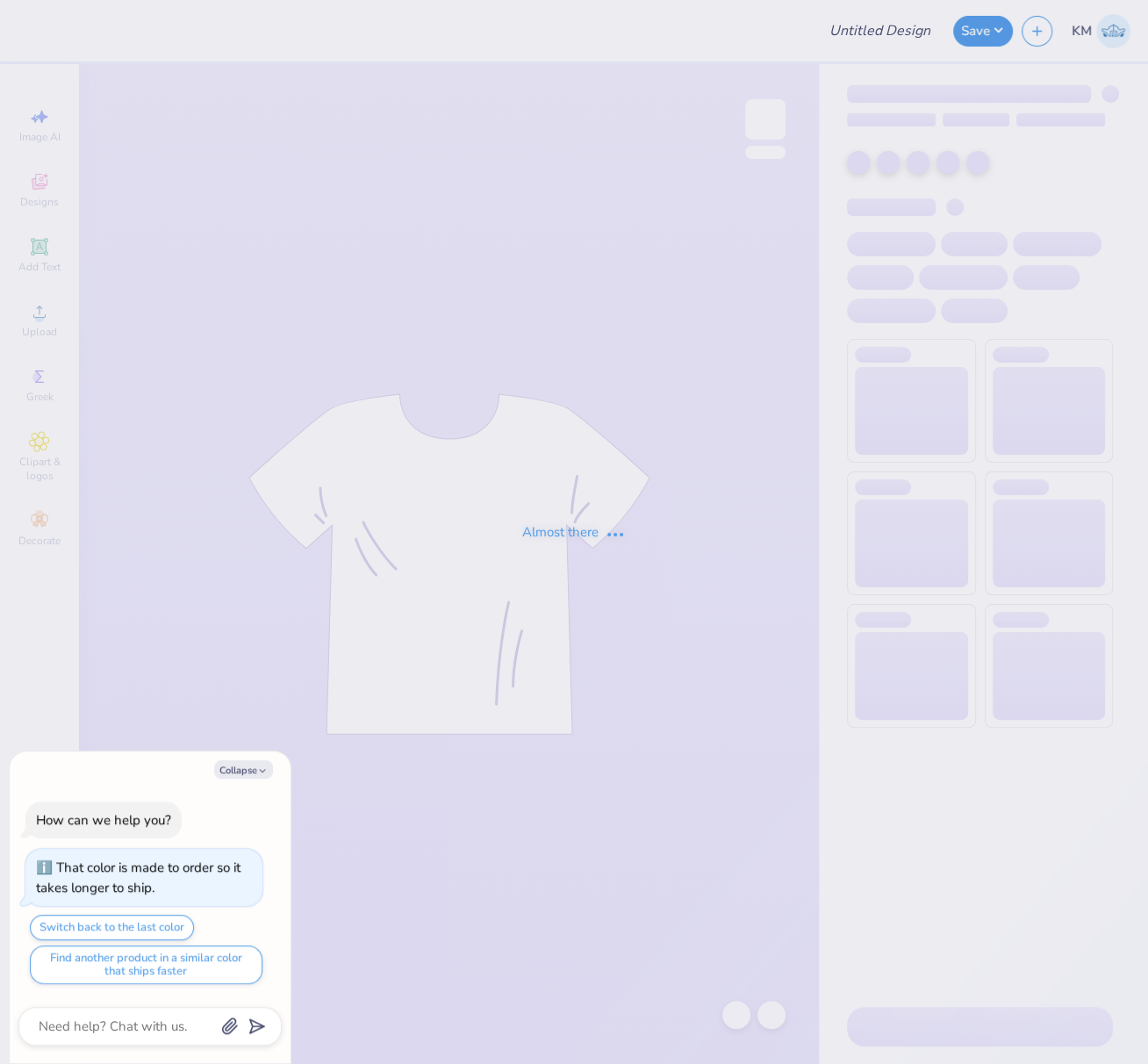
type textarea "x"
type input "FPS239213"
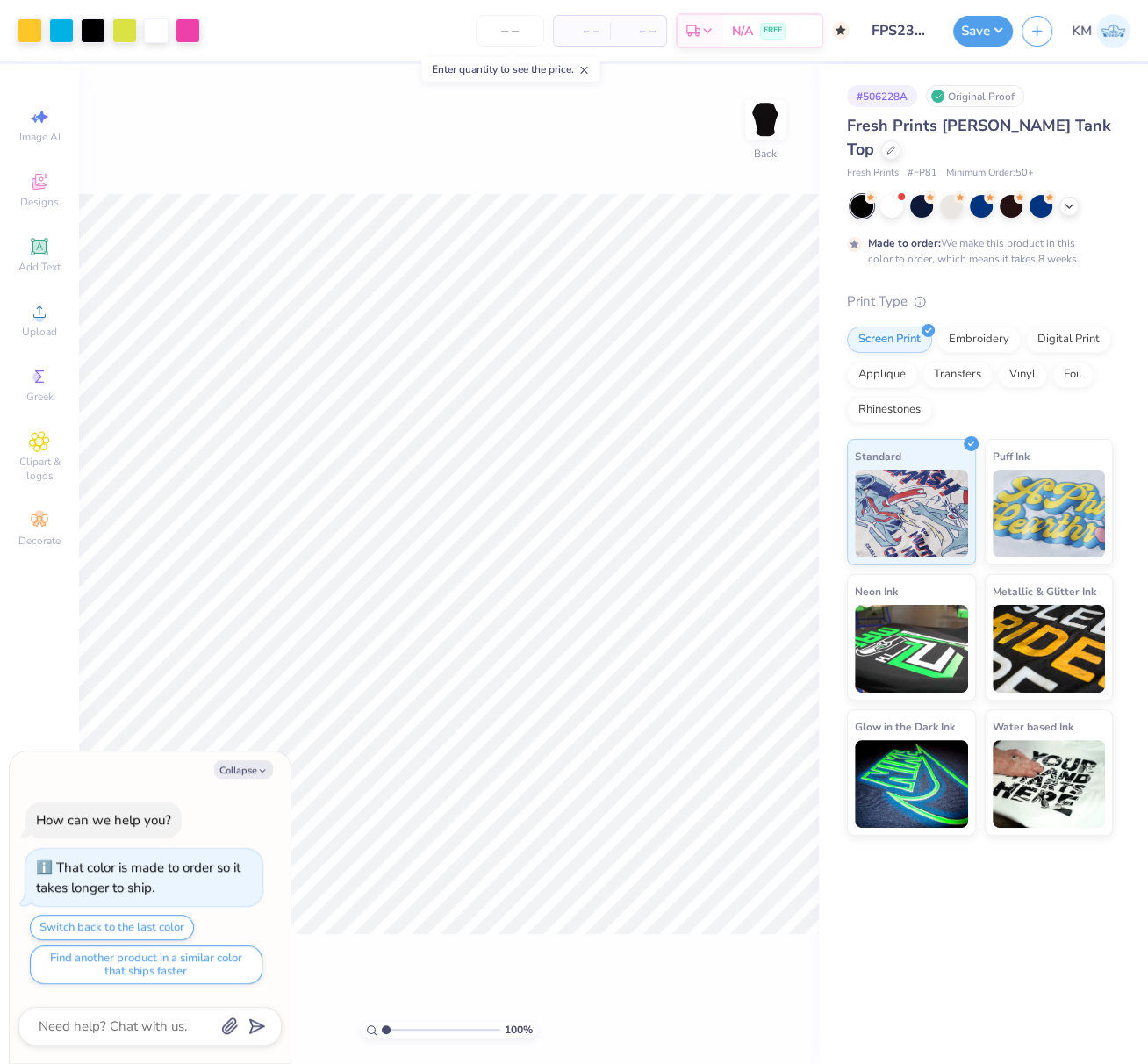
type textarea "x"
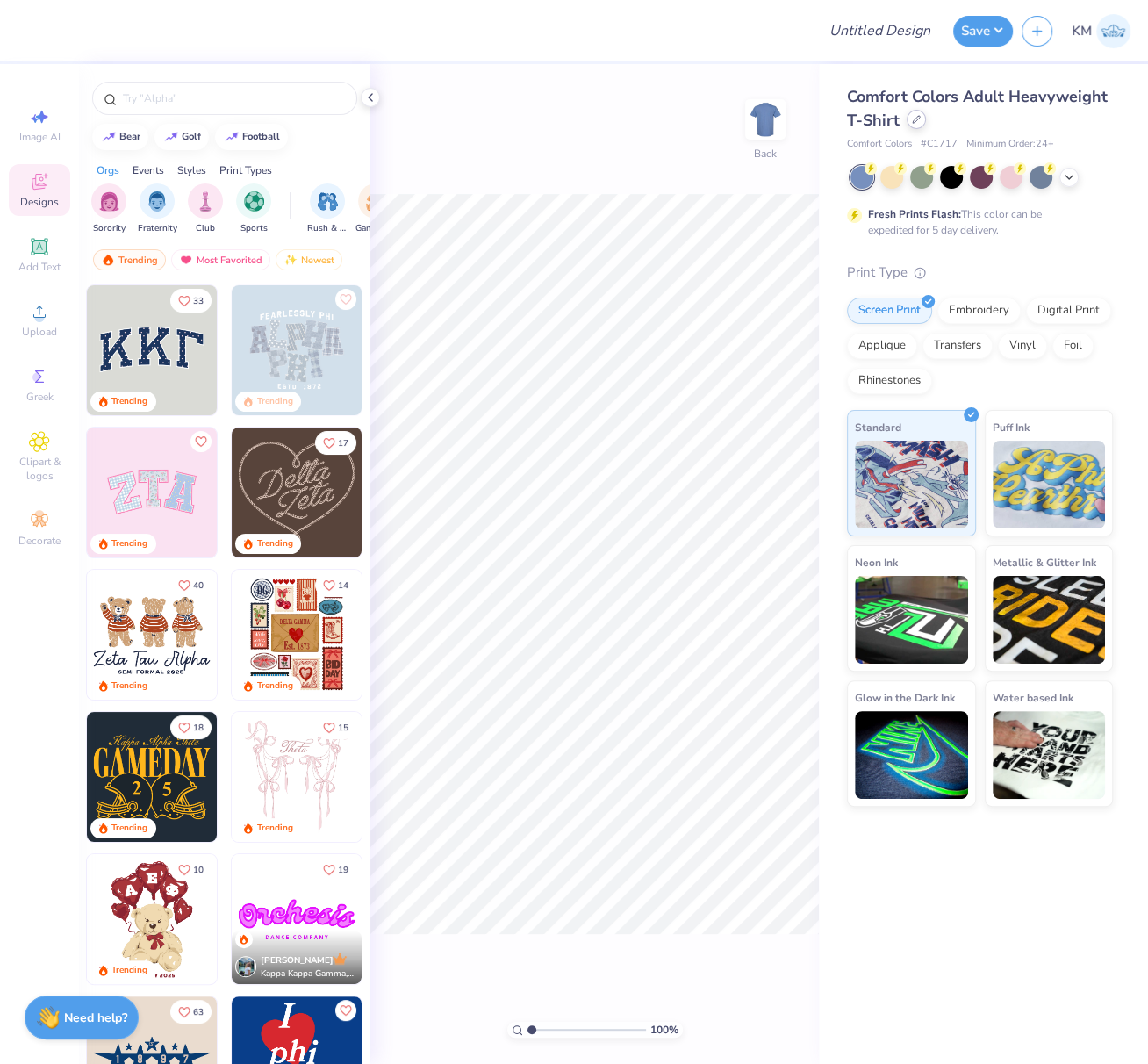
click at [917, 127] on div at bounding box center [917, 119] width 19 height 19
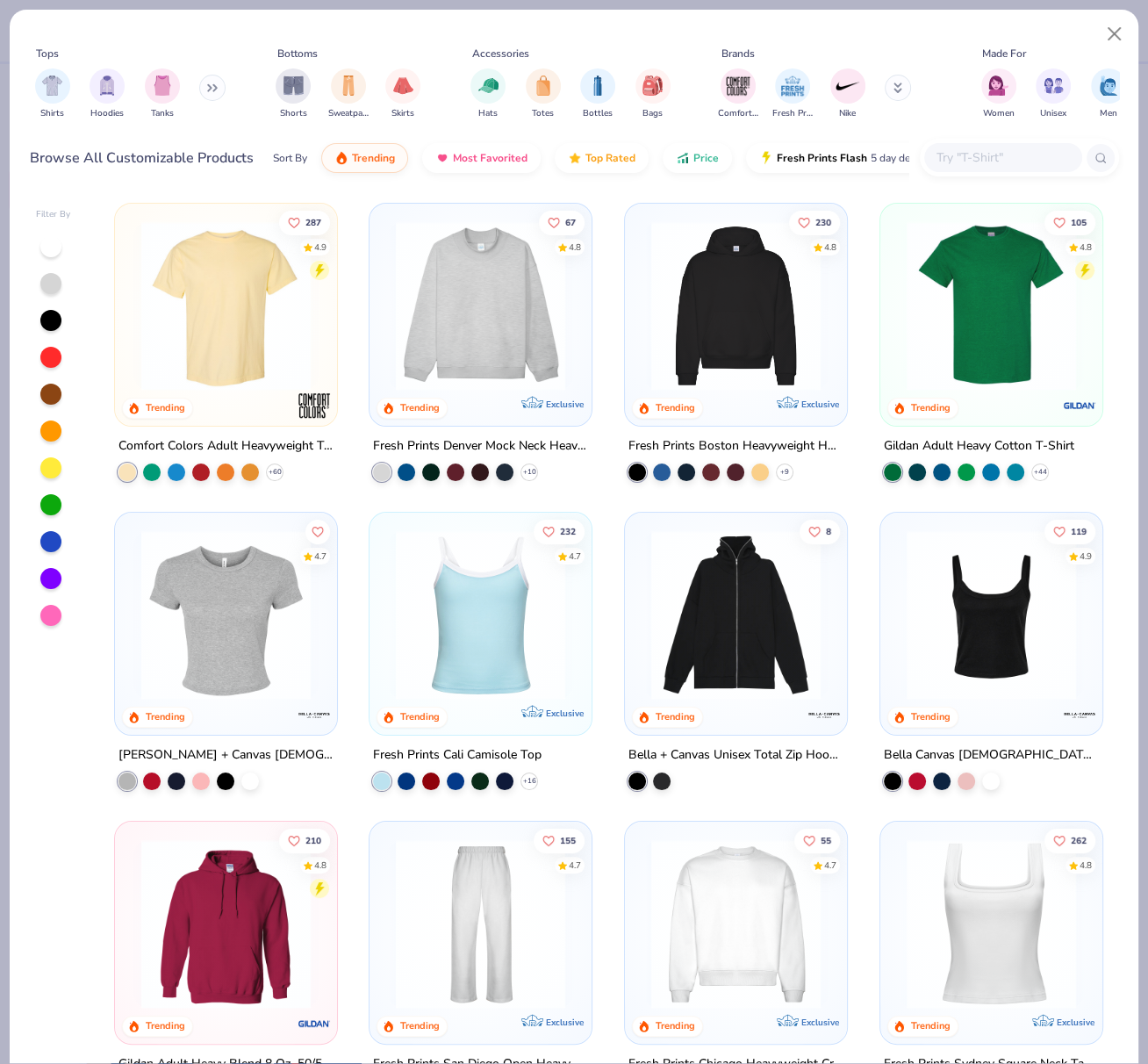
click at [479, 310] on img at bounding box center [481, 305] width 187 height 169
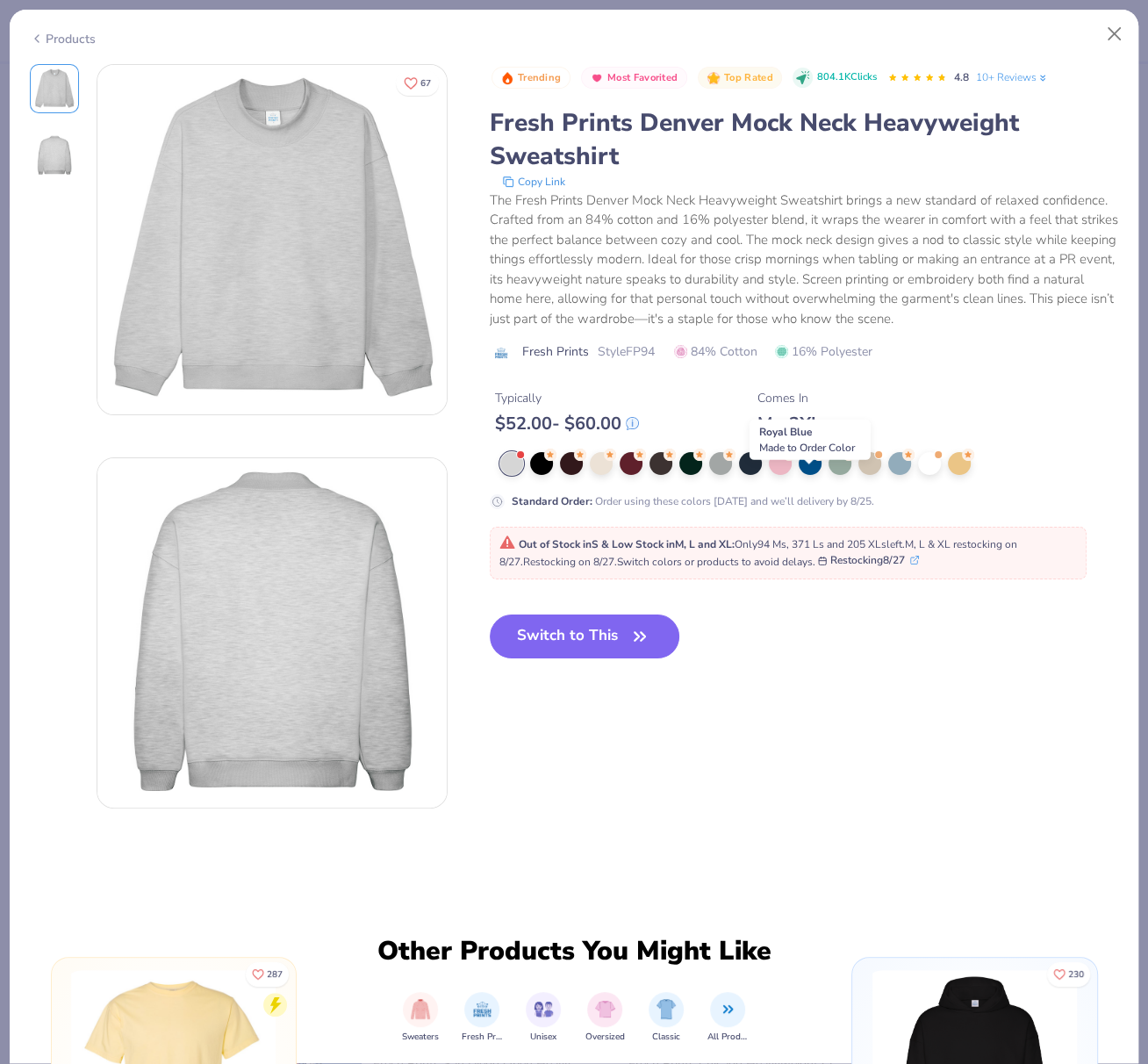
click at [808, 475] on div at bounding box center [811, 464] width 23 height 23
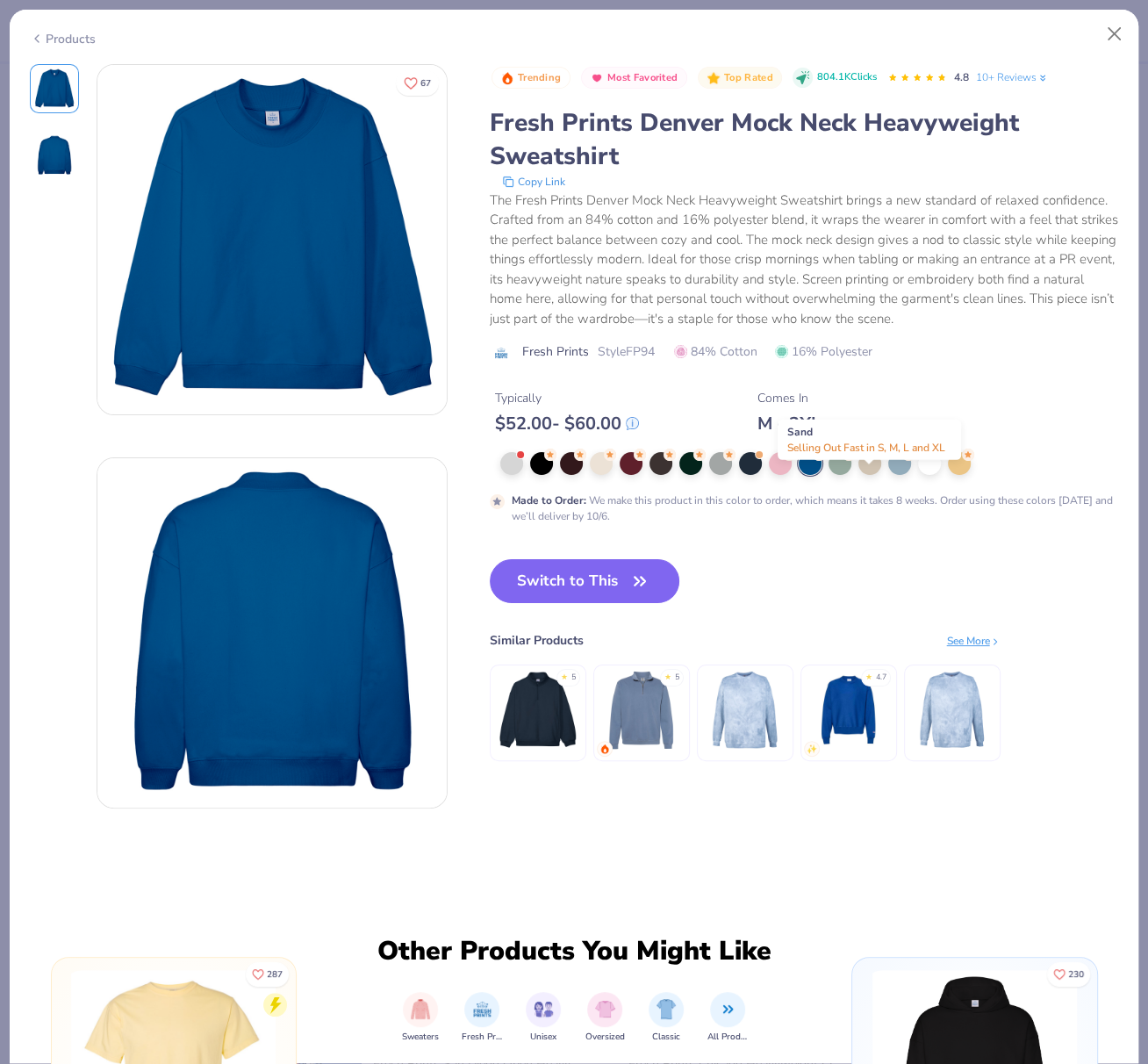
drag, startPoint x: 871, startPoint y: 486, endPoint x: 876, endPoint y: 494, distance: 9.4
click at [871, 475] on div at bounding box center [870, 464] width 23 height 23
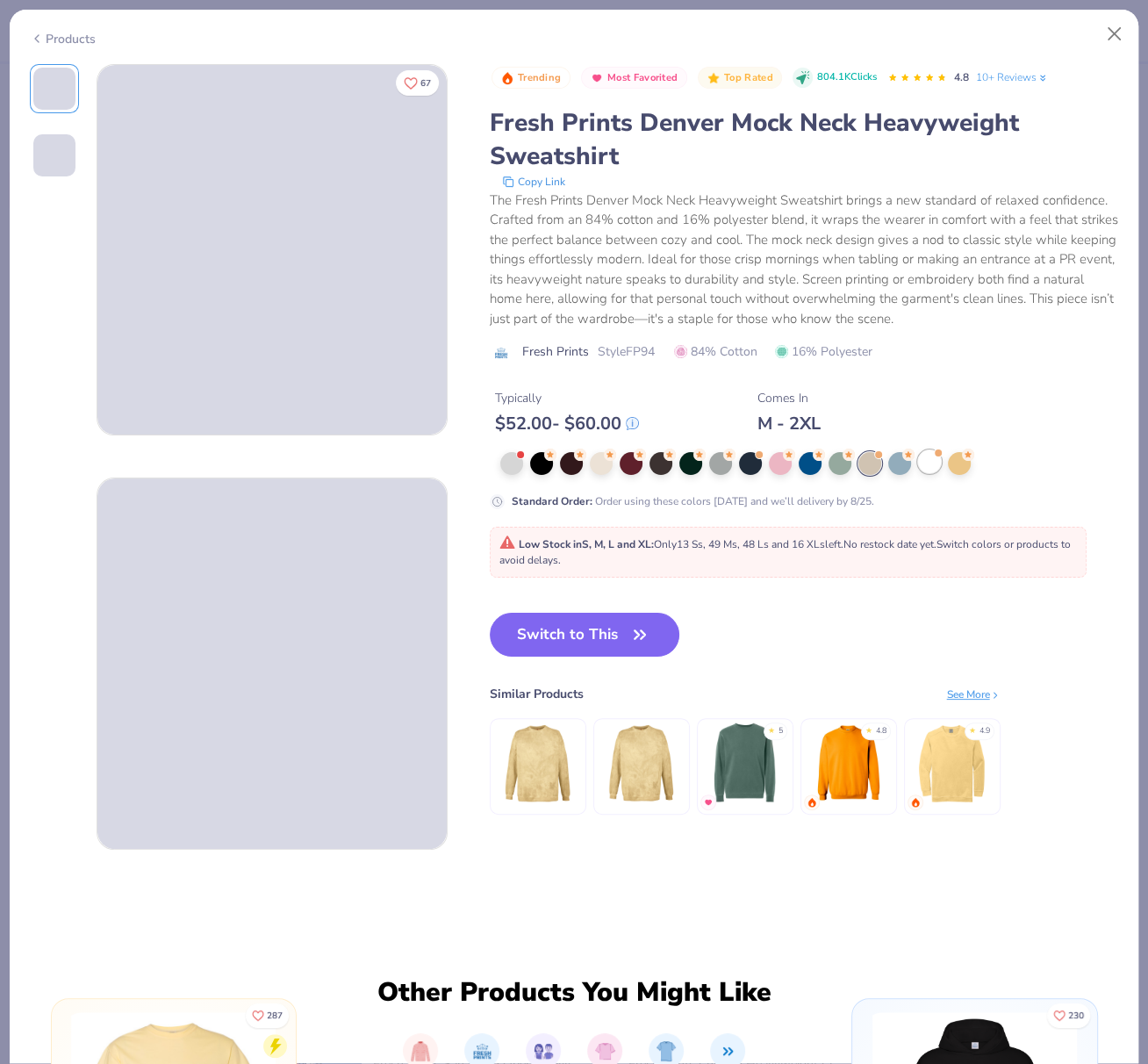
click at [935, 473] on div at bounding box center [930, 462] width 23 height 23
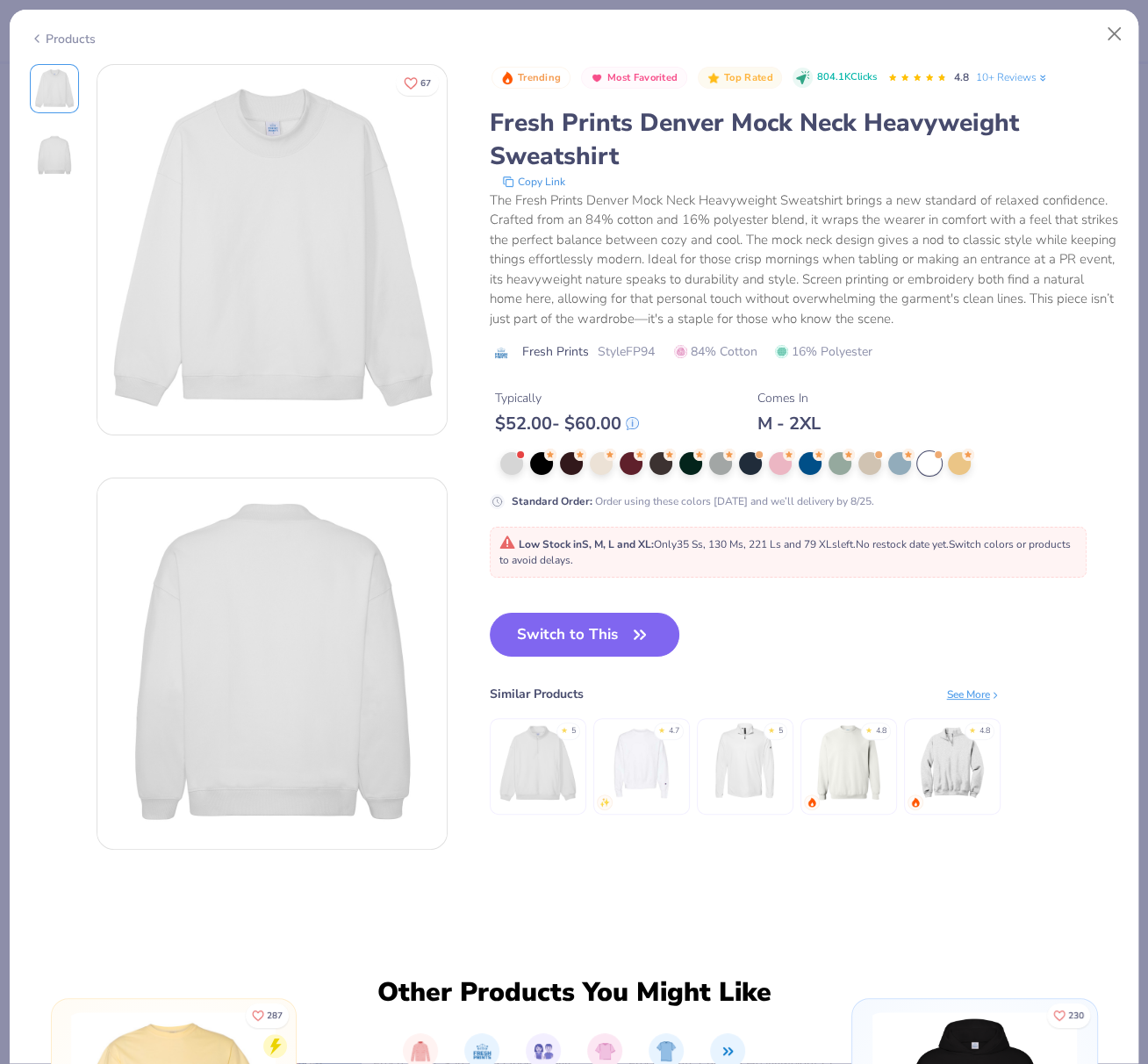
drag, startPoint x: 515, startPoint y: 486, endPoint x: 528, endPoint y: 498, distance: 17.7
click at [515, 475] on div at bounding box center [512, 464] width 23 height 23
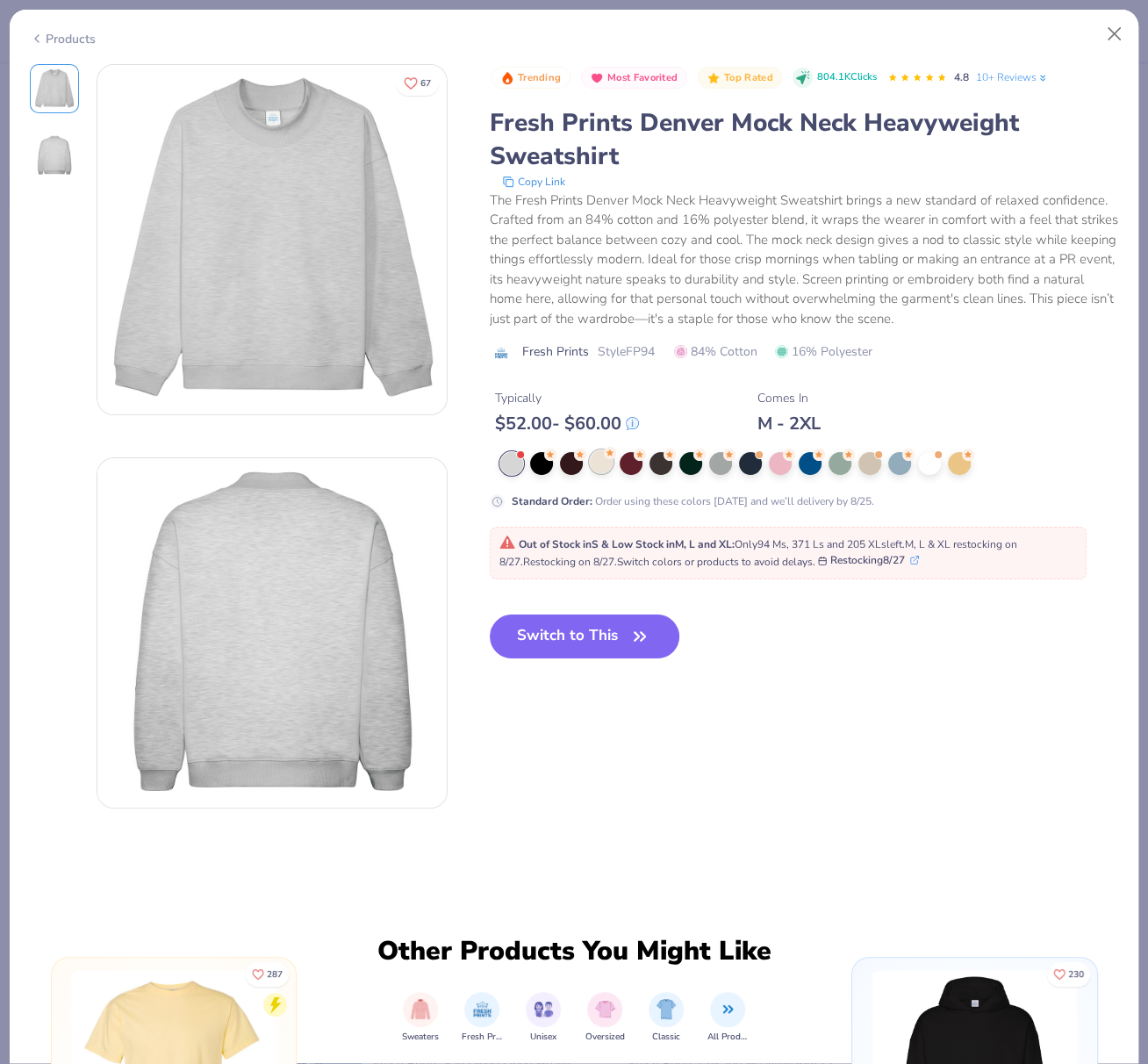
click at [605, 473] on div at bounding box center [601, 462] width 23 height 23
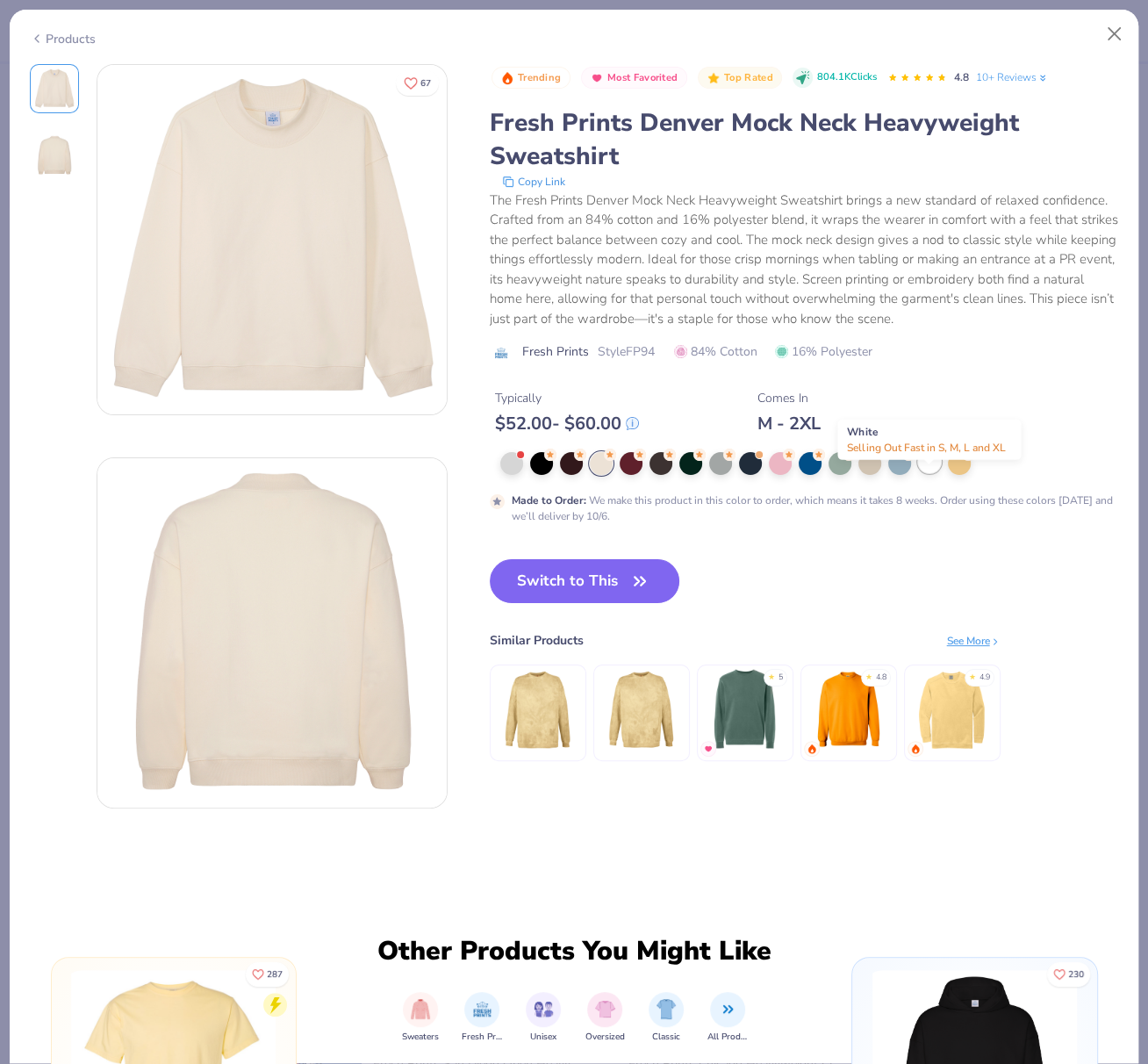
click at [929, 473] on div at bounding box center [930, 462] width 23 height 23
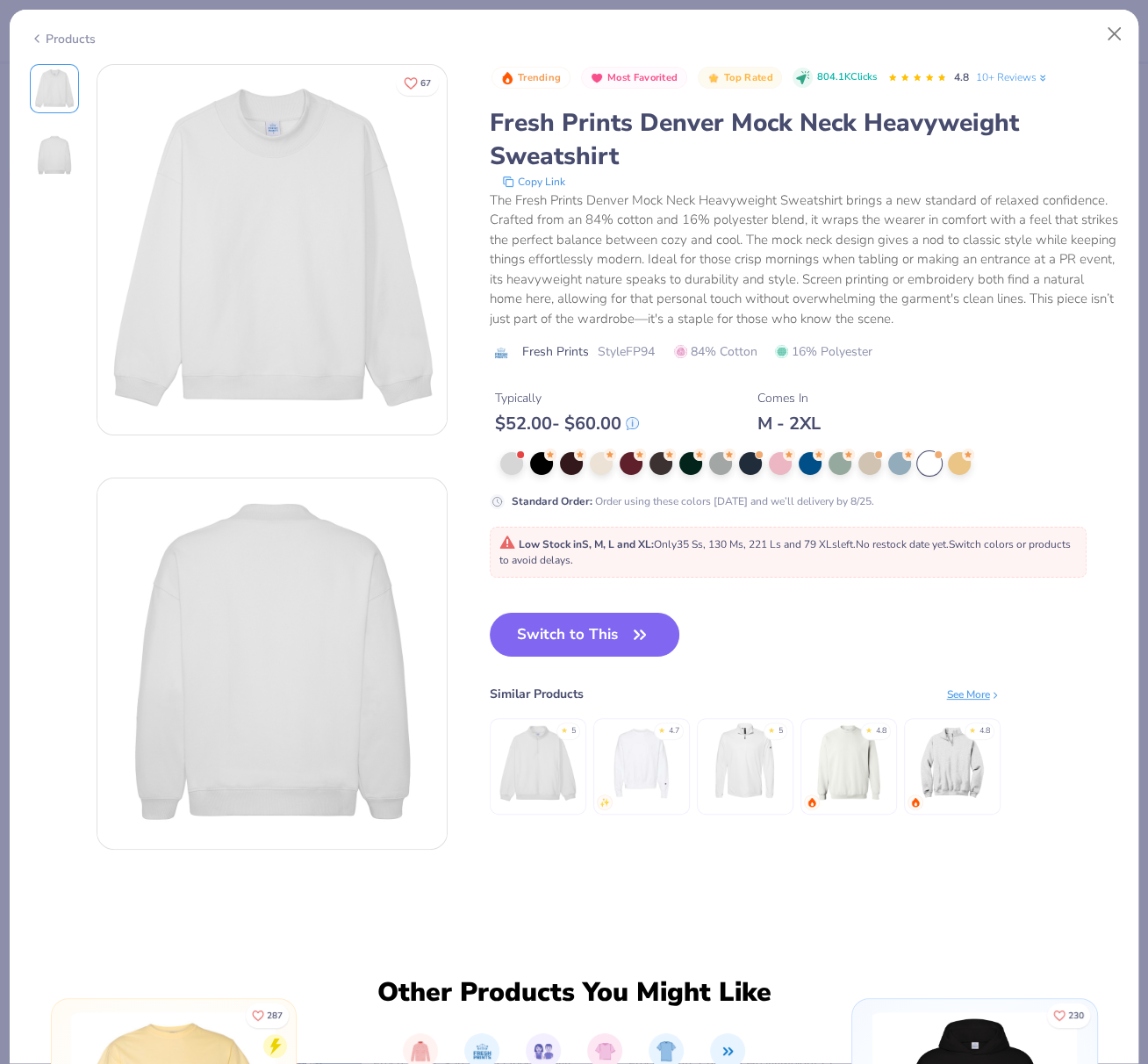
click at [594, 657] on button "Switch to This" at bounding box center [586, 635] width 191 height 43
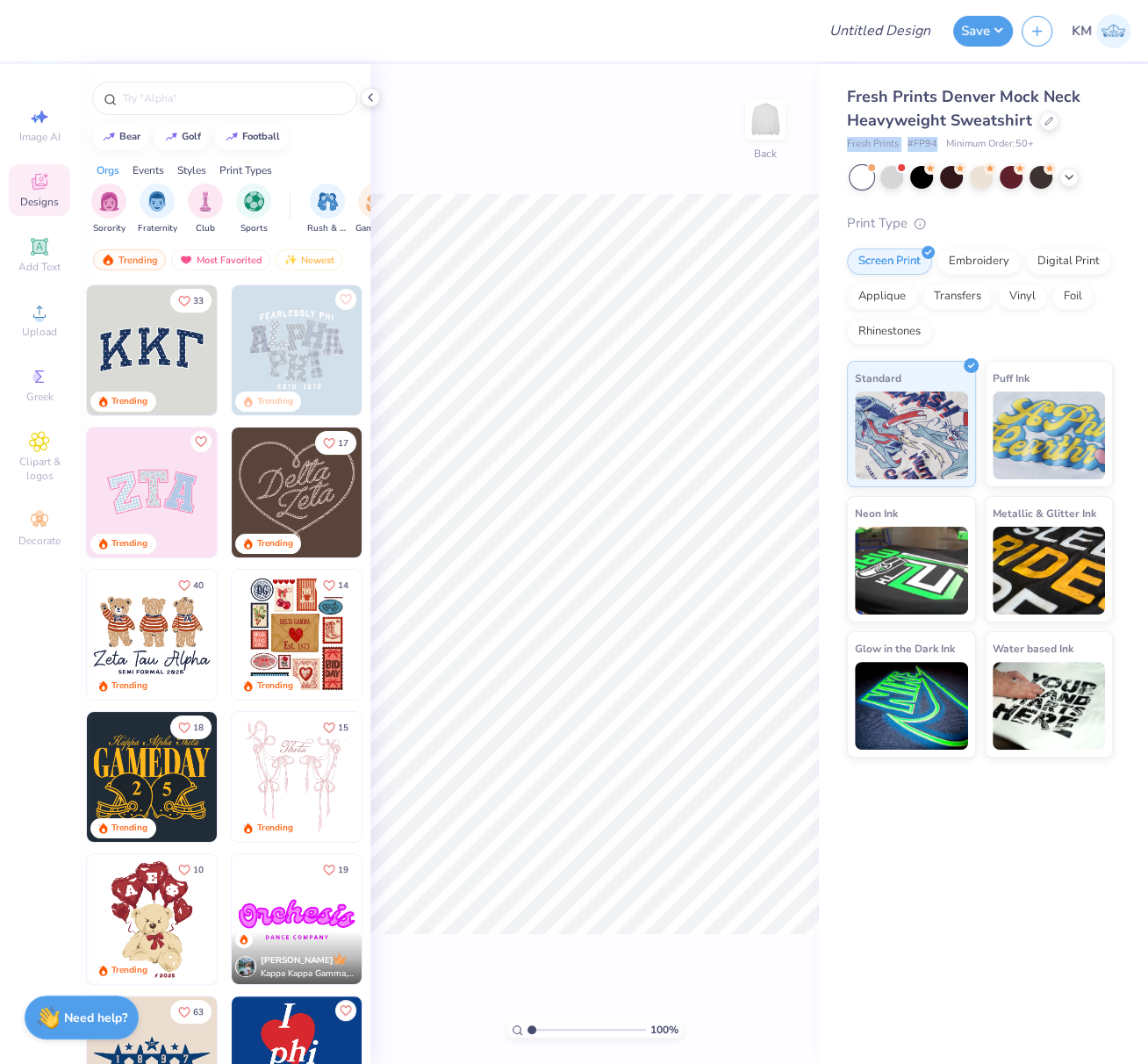
drag, startPoint x: 841, startPoint y: 143, endPoint x: 955, endPoint y: 143, distance: 114.0
click at [935, 143] on div "Fresh Prints Denver Mock Neck Heavyweight Sweatshirt Fresh Prints # FP94 Minimu…" at bounding box center [984, 411] width 329 height 694
copy div "Fresh Prints # FP94"
